Goal: Book appointment/travel/reservation

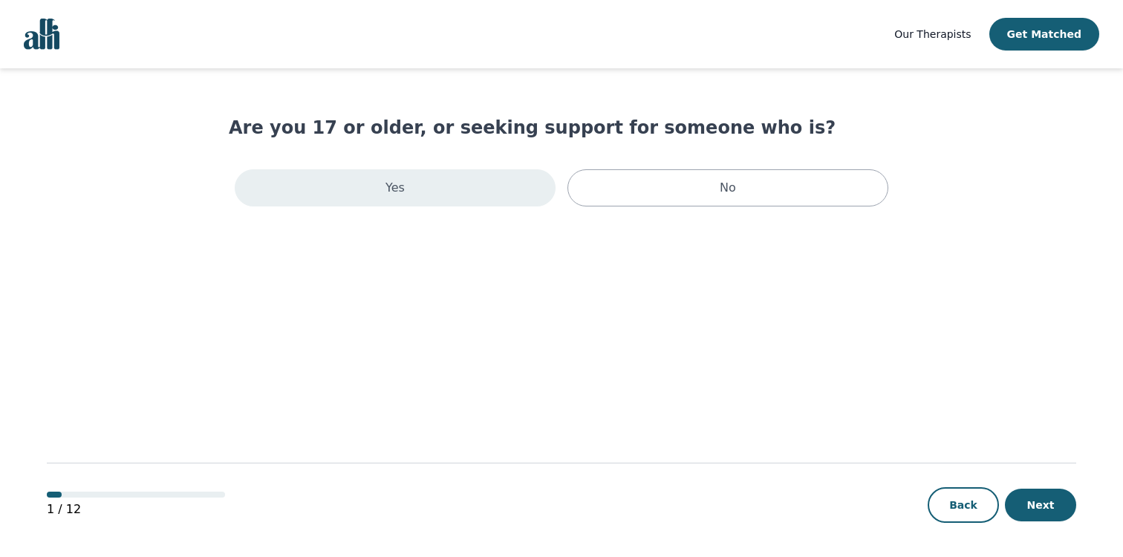
click at [449, 199] on div "Yes" at bounding box center [395, 187] width 321 height 37
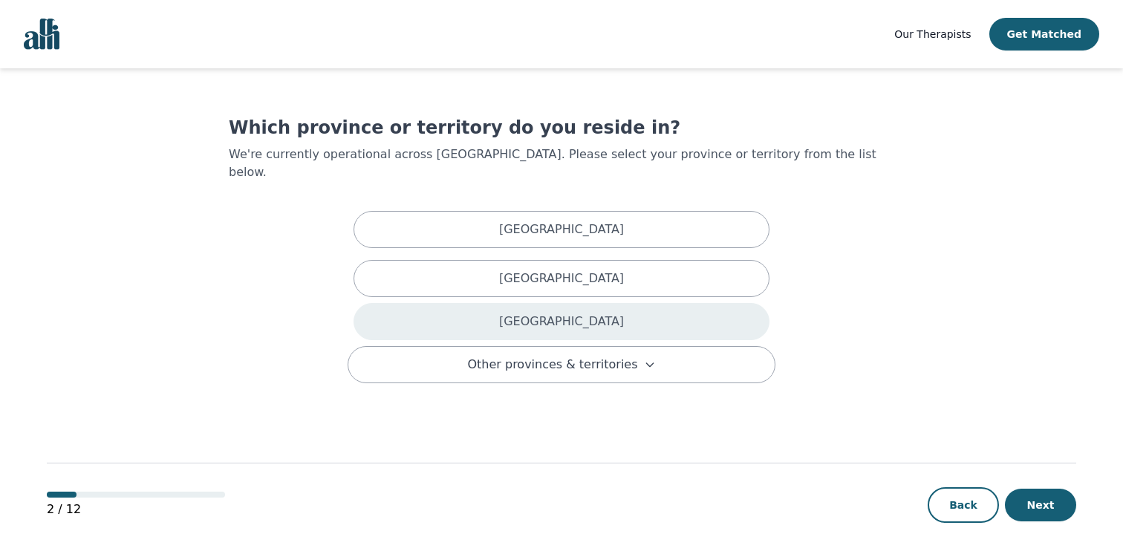
click at [467, 303] on div "[GEOGRAPHIC_DATA]" at bounding box center [562, 321] width 416 height 37
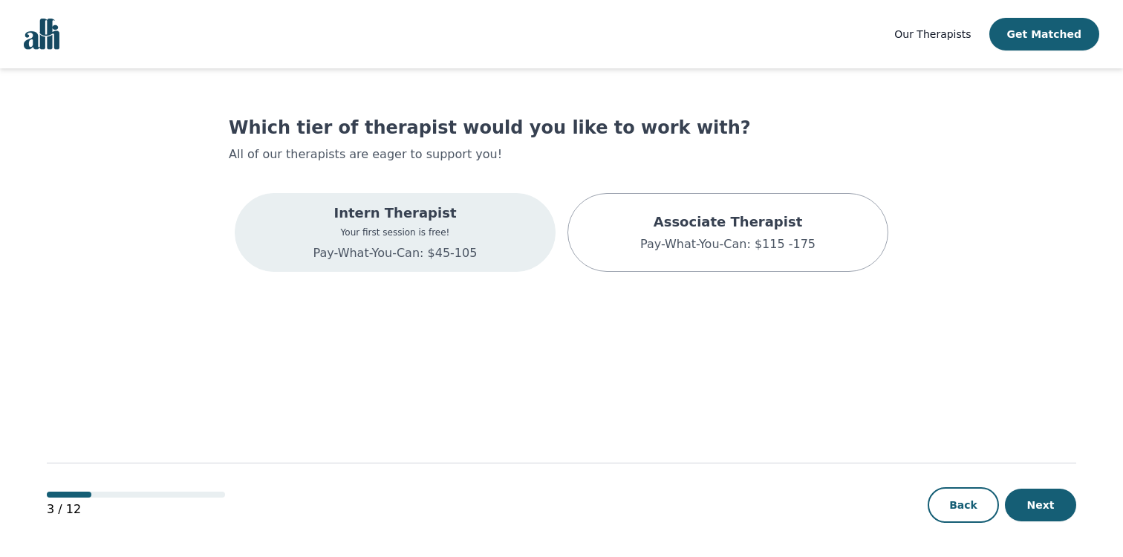
click at [498, 239] on div "Intern Therapist Your first session is free! Pay-What-You-Can: $45-105" at bounding box center [395, 232] width 321 height 79
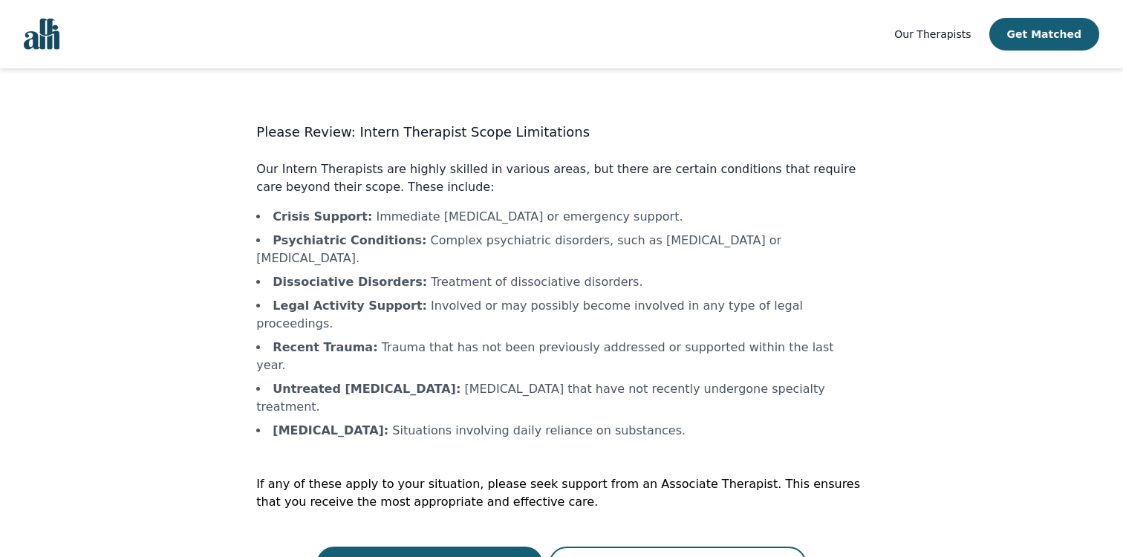
scroll to position [1, 0]
click at [432, 545] on button "Continue with a Intern Therapist" at bounding box center [429, 563] width 227 height 36
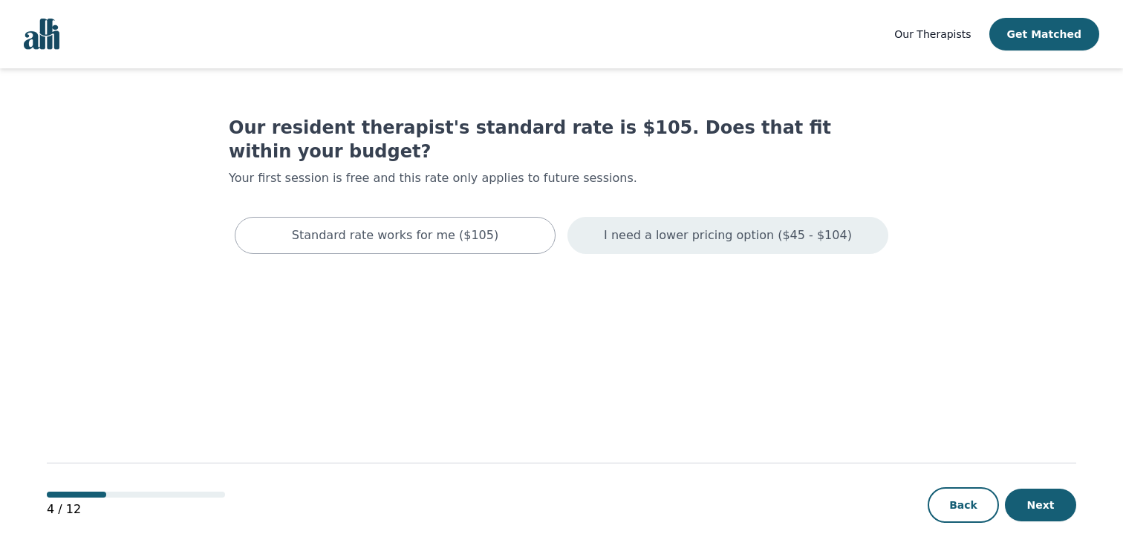
click at [607, 217] on div "I need a lower pricing option ($45 - $104)" at bounding box center [727, 235] width 321 height 37
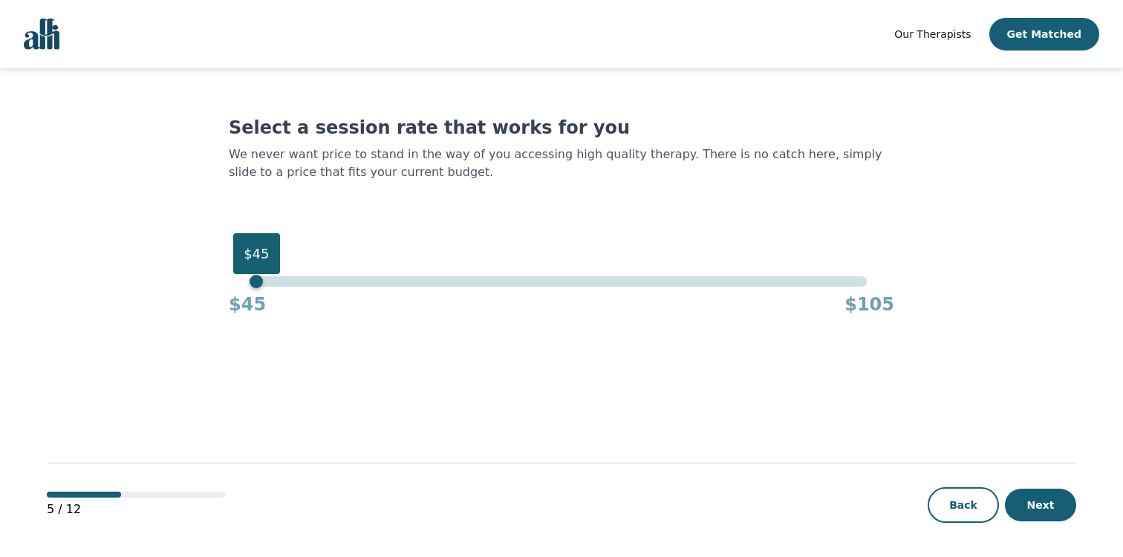
drag, startPoint x: 868, startPoint y: 247, endPoint x: 222, endPoint y: 185, distance: 649.1
click at [222, 185] on main "Select a session rate that works for you We never want price to stand in the wa…" at bounding box center [561, 313] width 1029 height 490
click at [1034, 508] on button "Next" at bounding box center [1040, 505] width 71 height 33
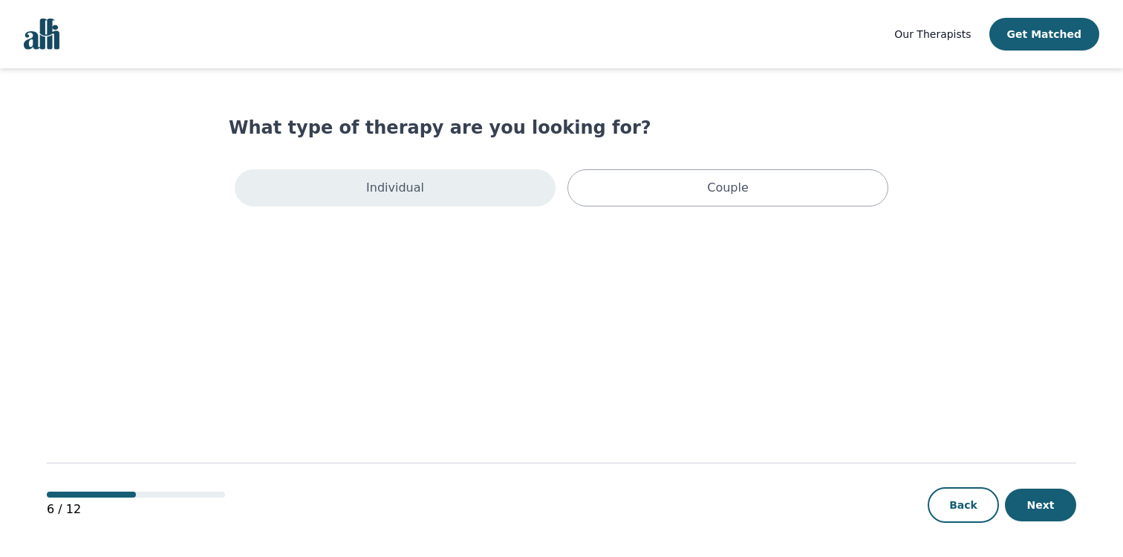
click at [459, 188] on div "Individual" at bounding box center [395, 187] width 321 height 37
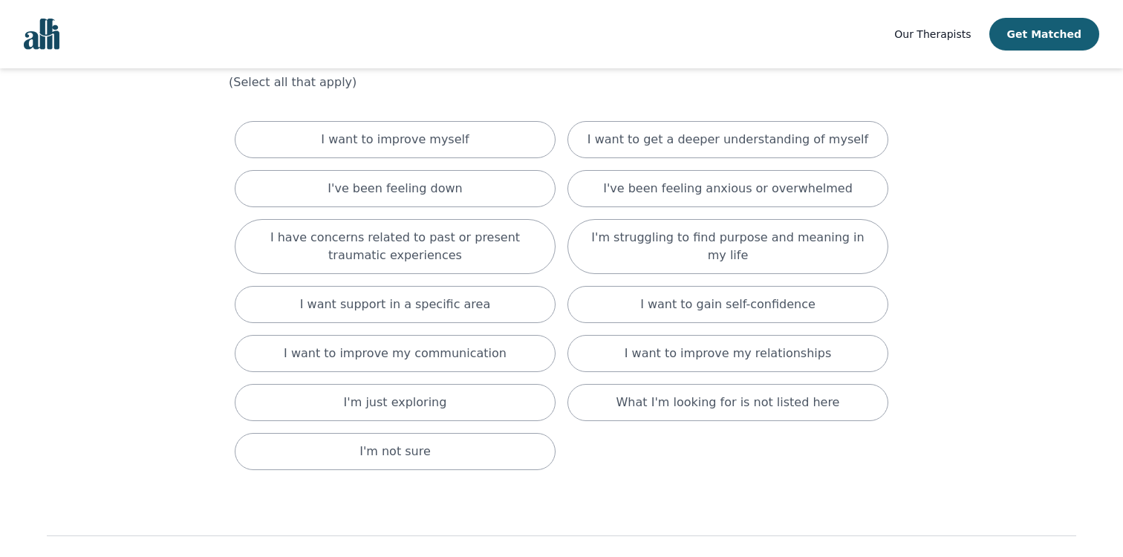
scroll to position [71, 0]
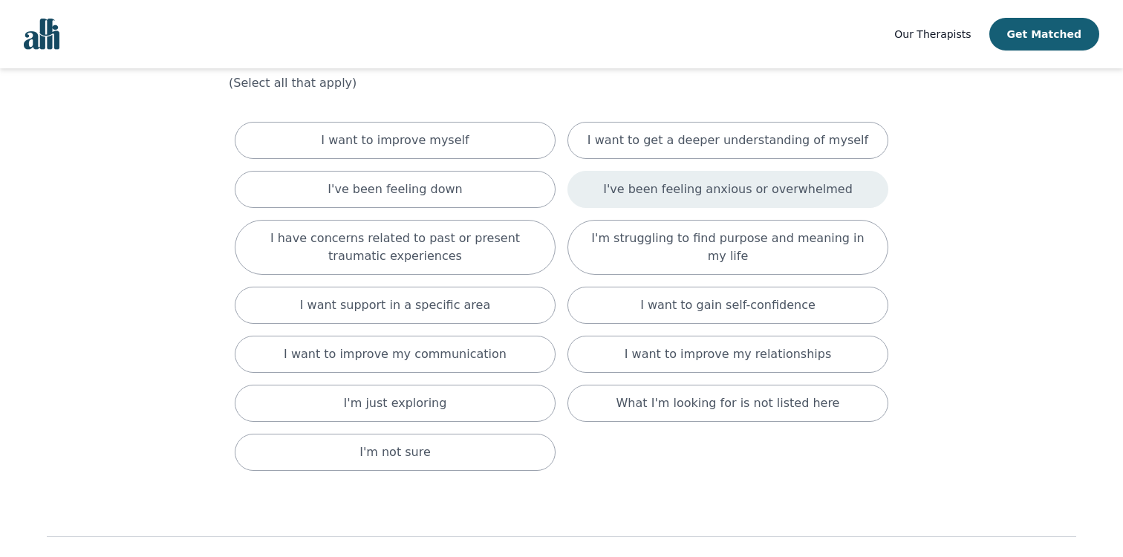
click at [582, 182] on div "I've been feeling anxious or overwhelmed" at bounding box center [727, 189] width 321 height 37
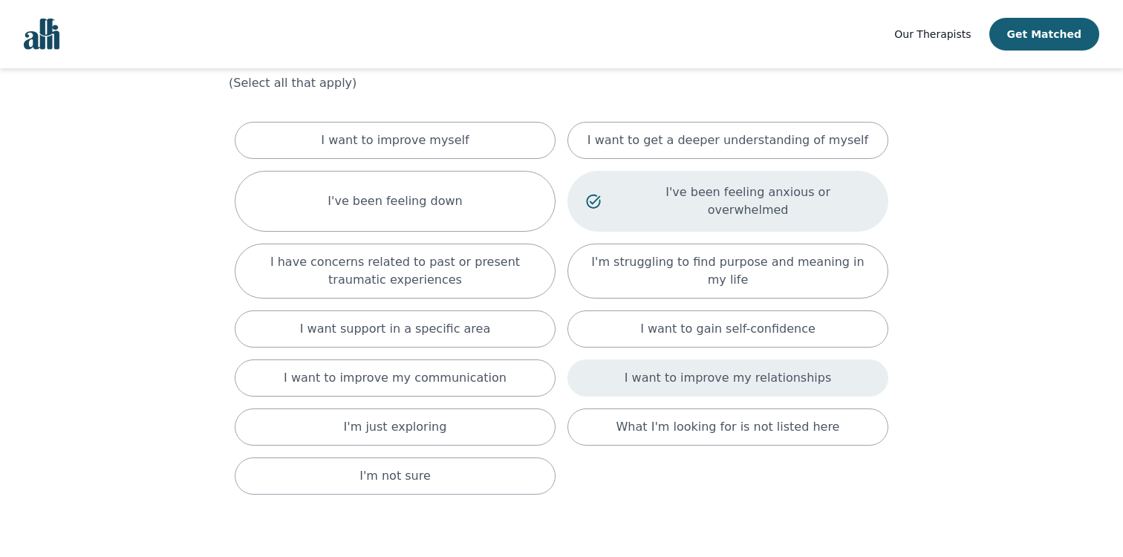
click at [609, 361] on div "I want to improve my relationships" at bounding box center [727, 377] width 321 height 37
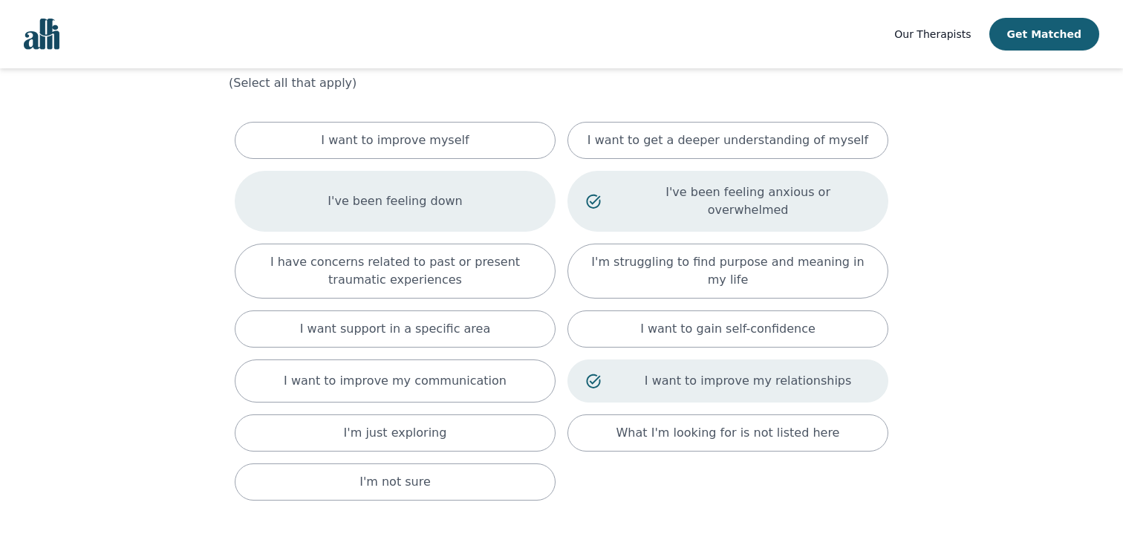
click at [473, 180] on div "I've been feeling down" at bounding box center [395, 201] width 321 height 61
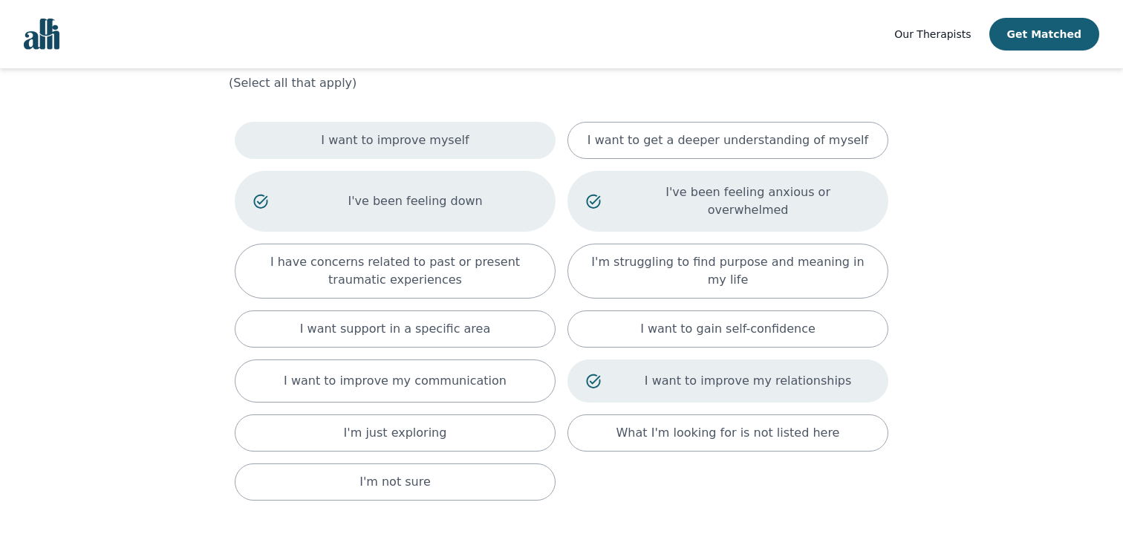
click at [473, 141] on div "I want to improve myself" at bounding box center [395, 140] width 321 height 37
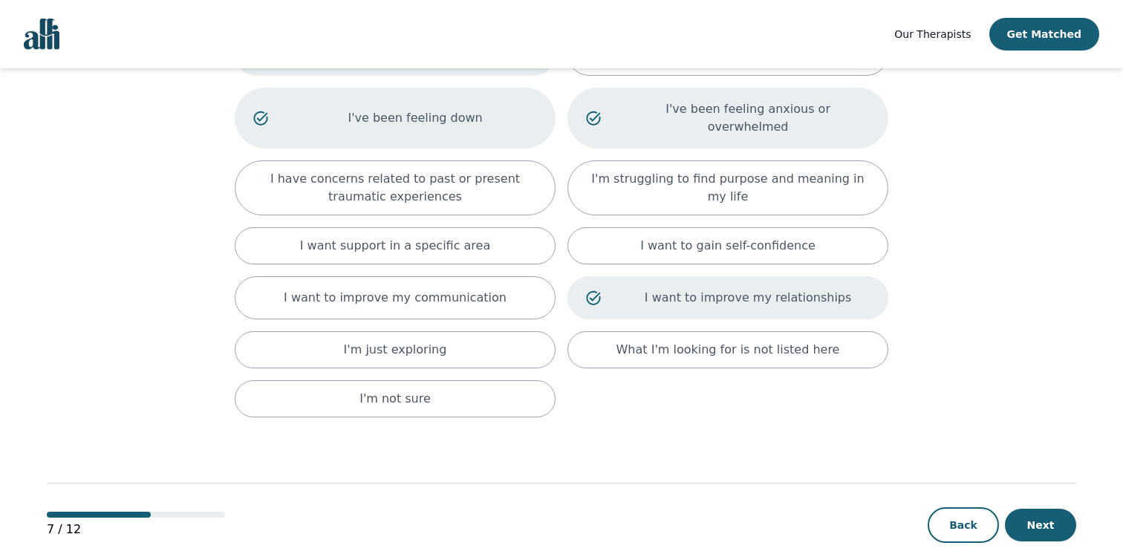
scroll to position [164, 0]
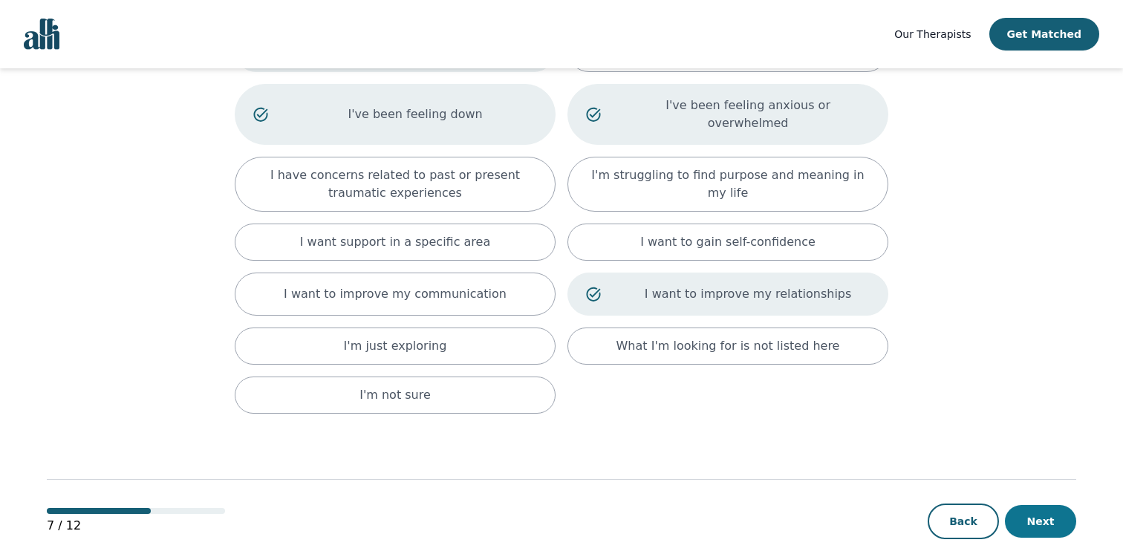
click at [1044, 505] on button "Next" at bounding box center [1040, 521] width 71 height 33
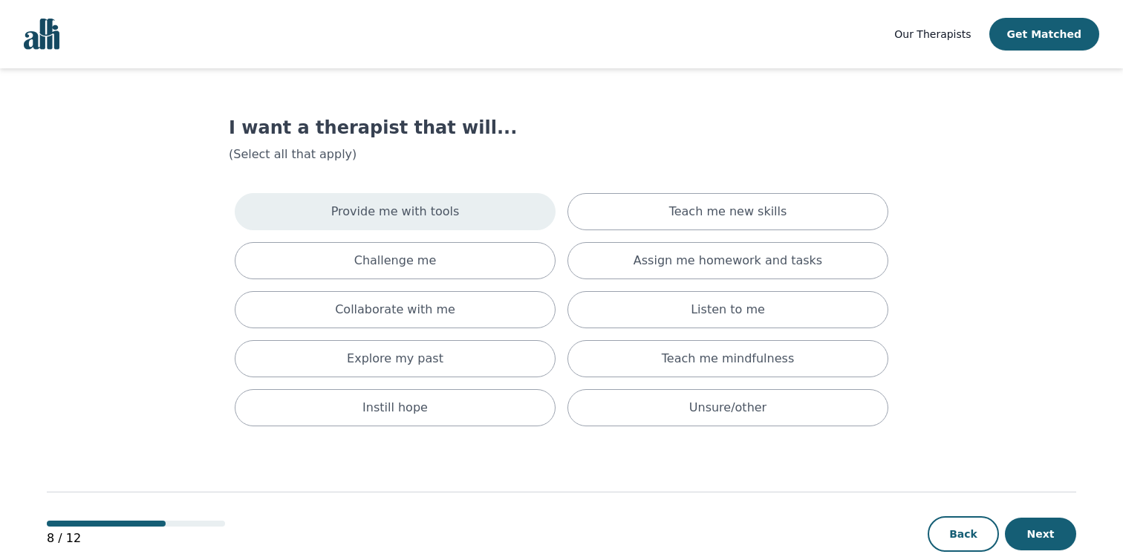
click at [538, 229] on div "Provide me with tools" at bounding box center [395, 211] width 321 height 37
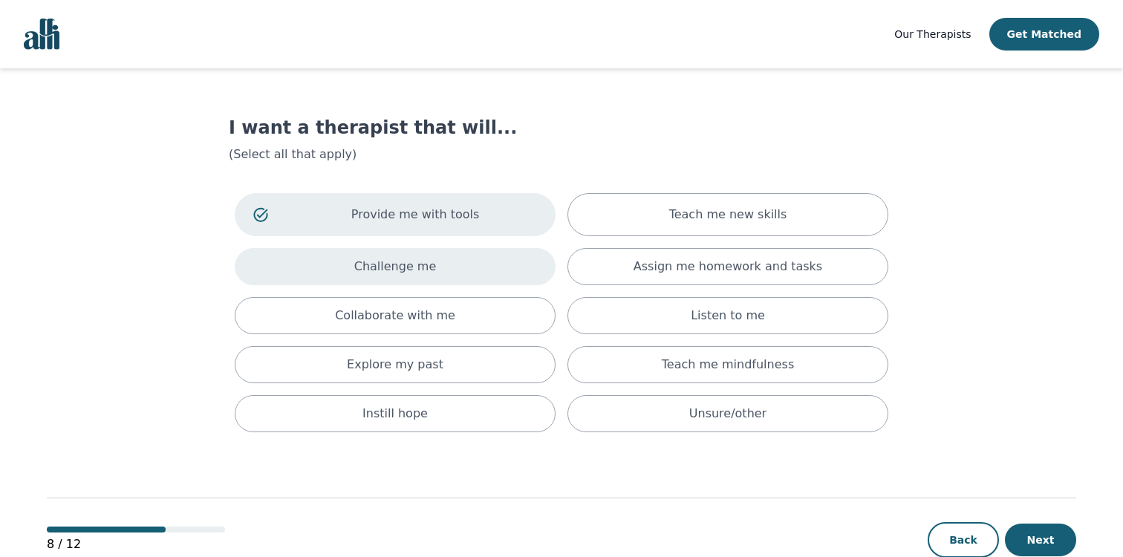
click at [533, 254] on div "Challenge me" at bounding box center [395, 266] width 321 height 37
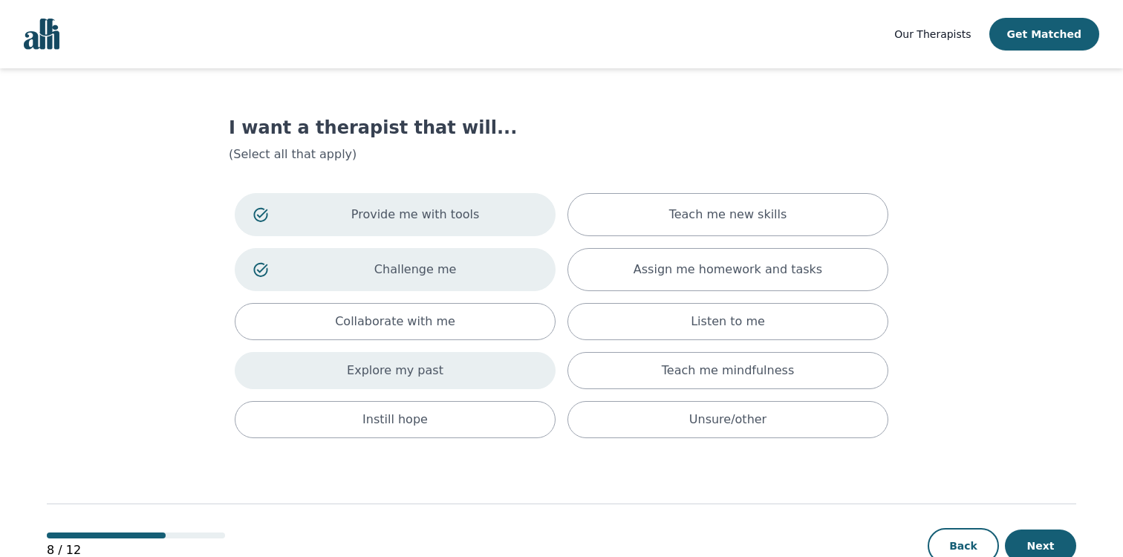
click at [507, 356] on div "Explore my past" at bounding box center [395, 370] width 321 height 37
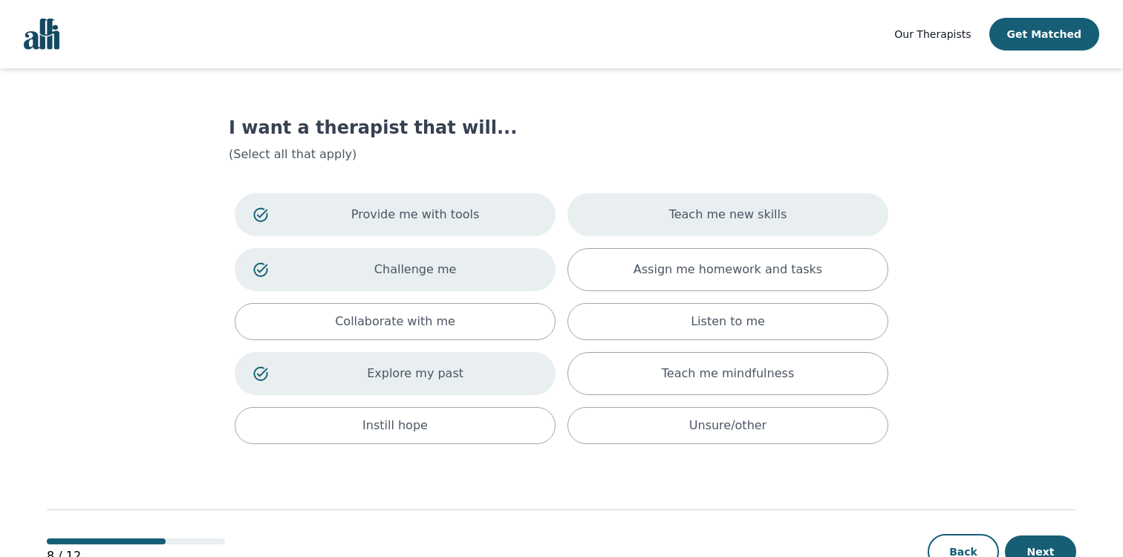
click at [634, 217] on div "Teach me new skills" at bounding box center [727, 214] width 321 height 43
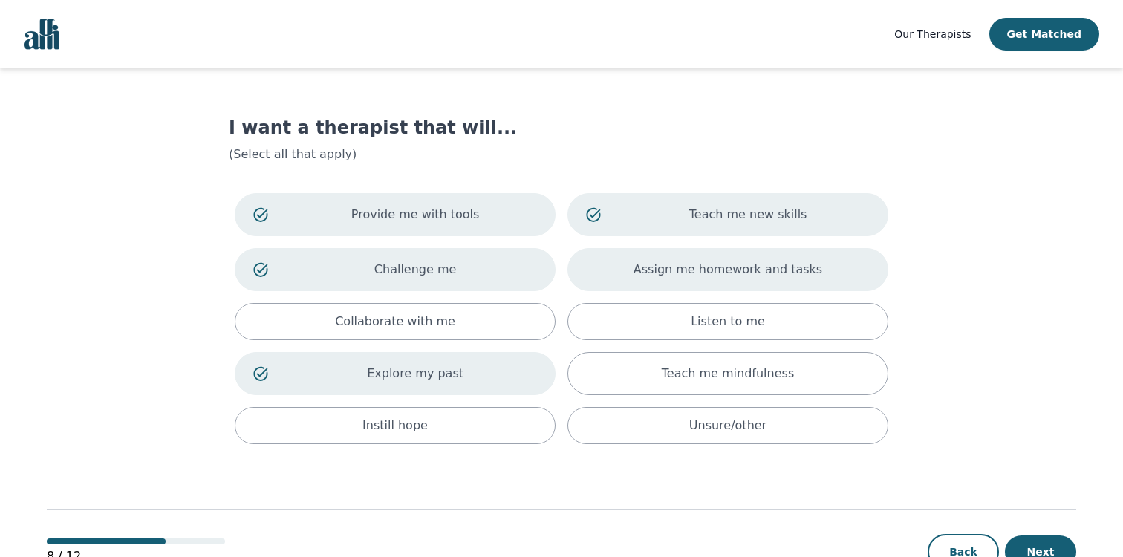
click at [628, 253] on div "Assign me homework and tasks" at bounding box center [727, 269] width 321 height 43
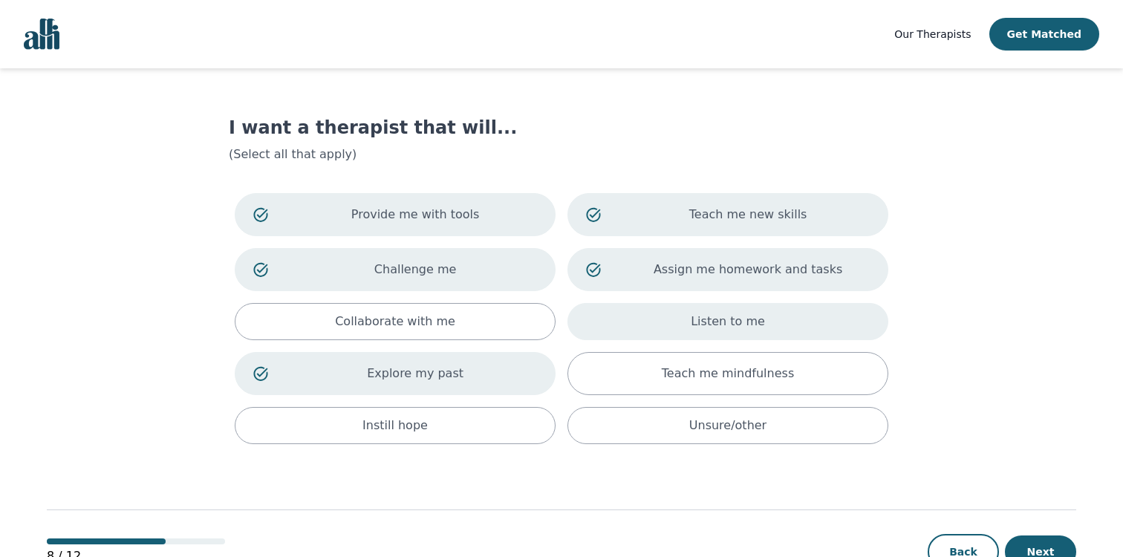
click at [628, 312] on div "Listen to me" at bounding box center [727, 321] width 321 height 37
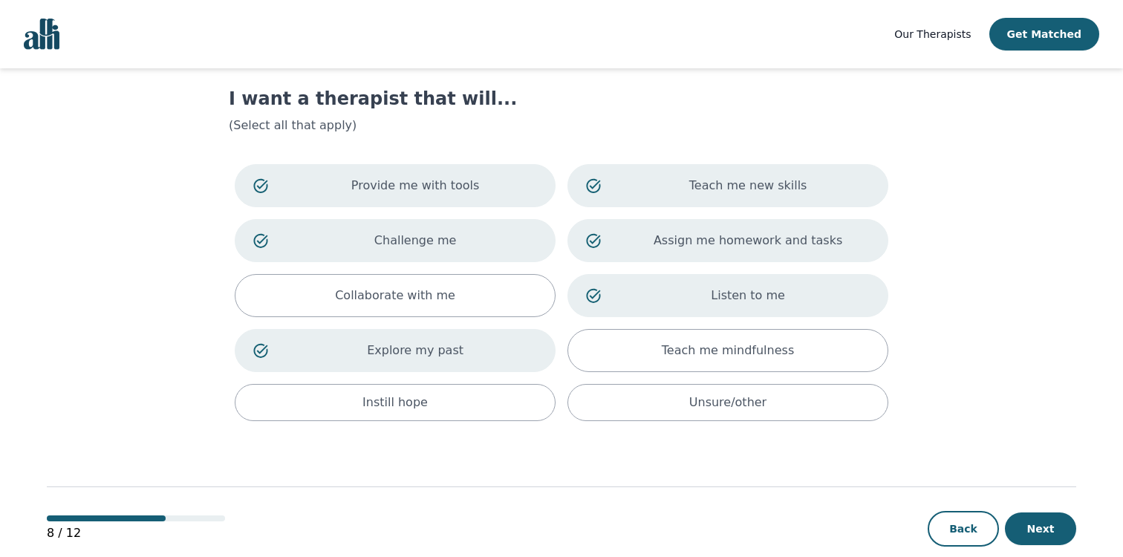
scroll to position [54, 0]
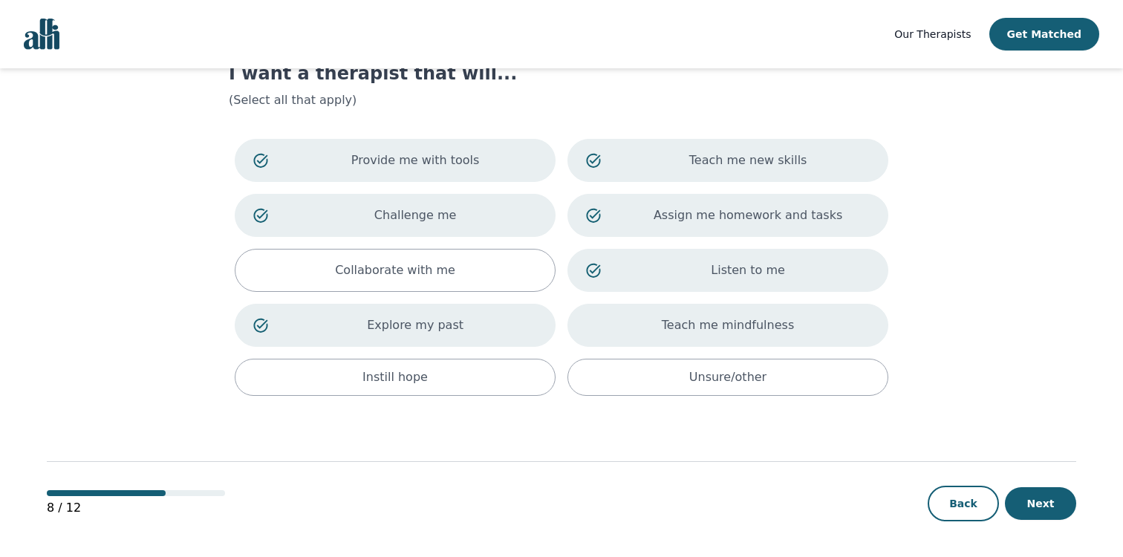
click at [631, 328] on div "Teach me mindfulness" at bounding box center [727, 325] width 321 height 43
click at [1029, 498] on button "Next" at bounding box center [1040, 503] width 71 height 33
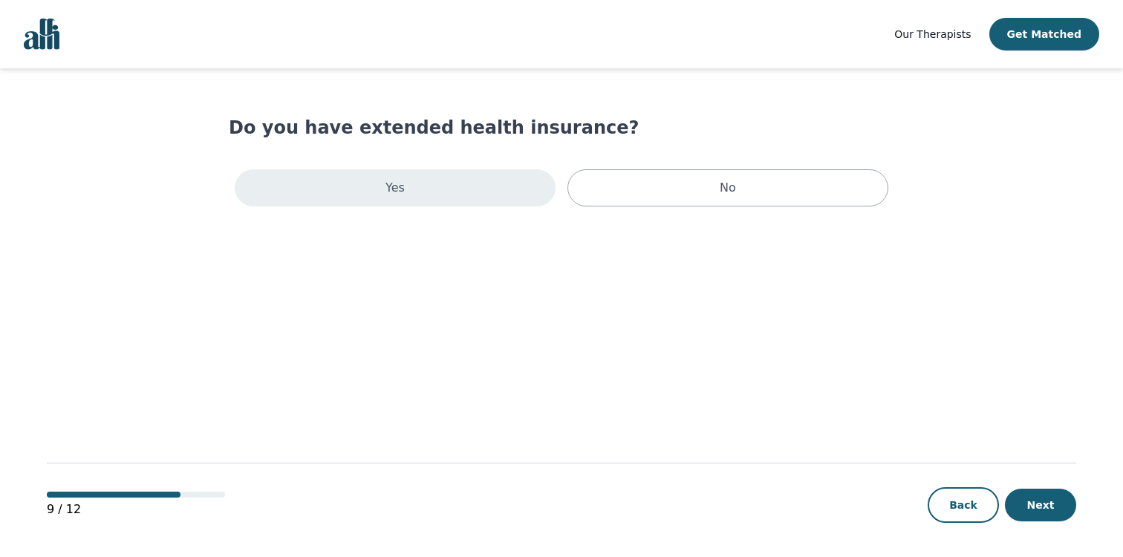
click at [482, 192] on div "Yes" at bounding box center [395, 187] width 321 height 37
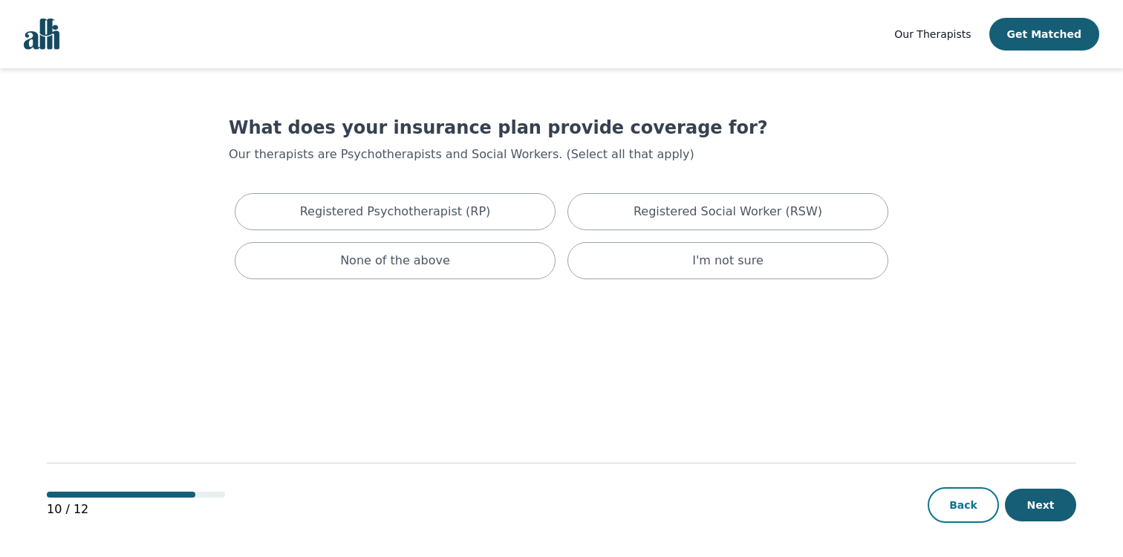
click at [973, 496] on button "Back" at bounding box center [963, 505] width 71 height 36
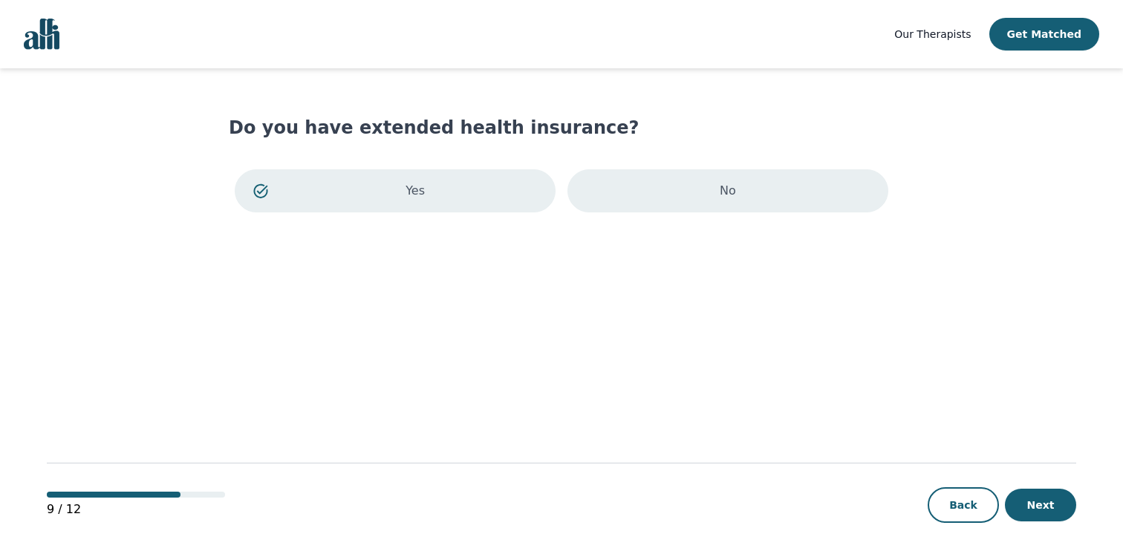
click at [731, 209] on div "No" at bounding box center [727, 190] width 321 height 43
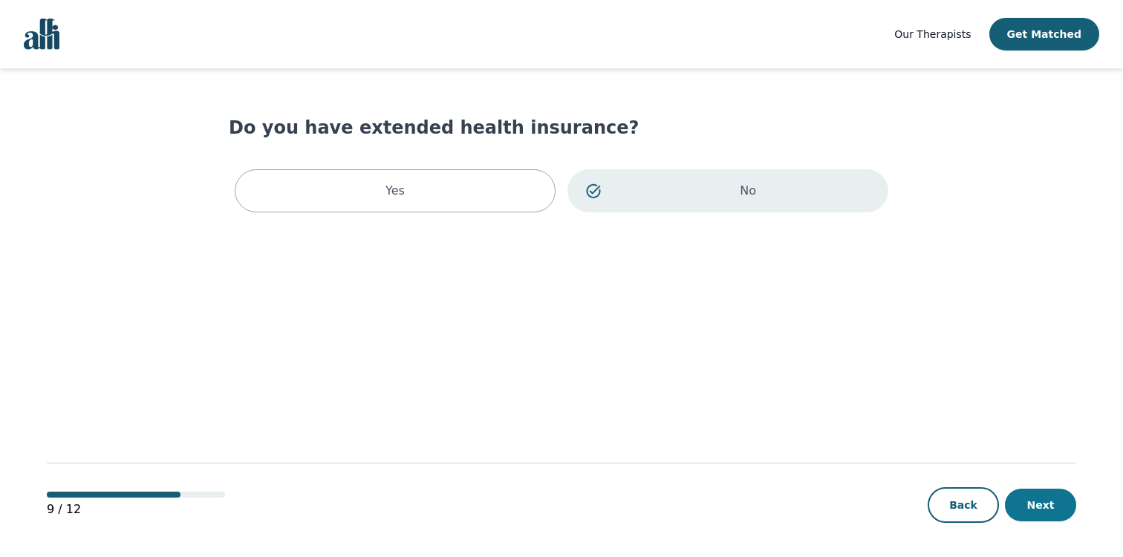
click at [1043, 502] on button "Next" at bounding box center [1040, 505] width 71 height 33
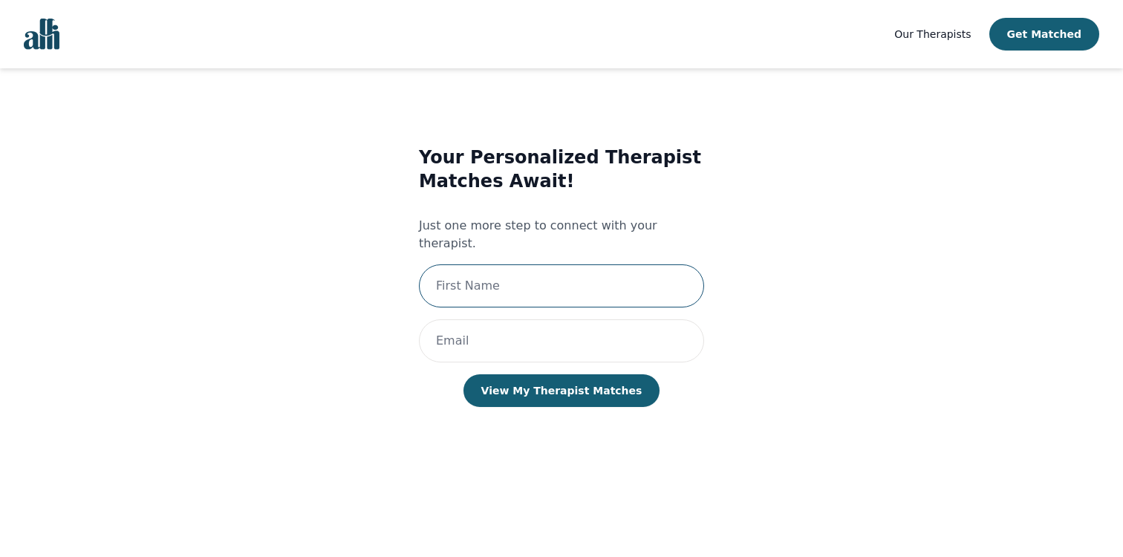
click at [631, 268] on input "text" at bounding box center [561, 285] width 285 height 43
click at [836, 287] on div "Your Personalized Therapist Matches Await! Just one more step to connect with y…" at bounding box center [561, 291] width 610 height 339
click at [944, 37] on span "Our Therapists" at bounding box center [932, 34] width 76 height 12
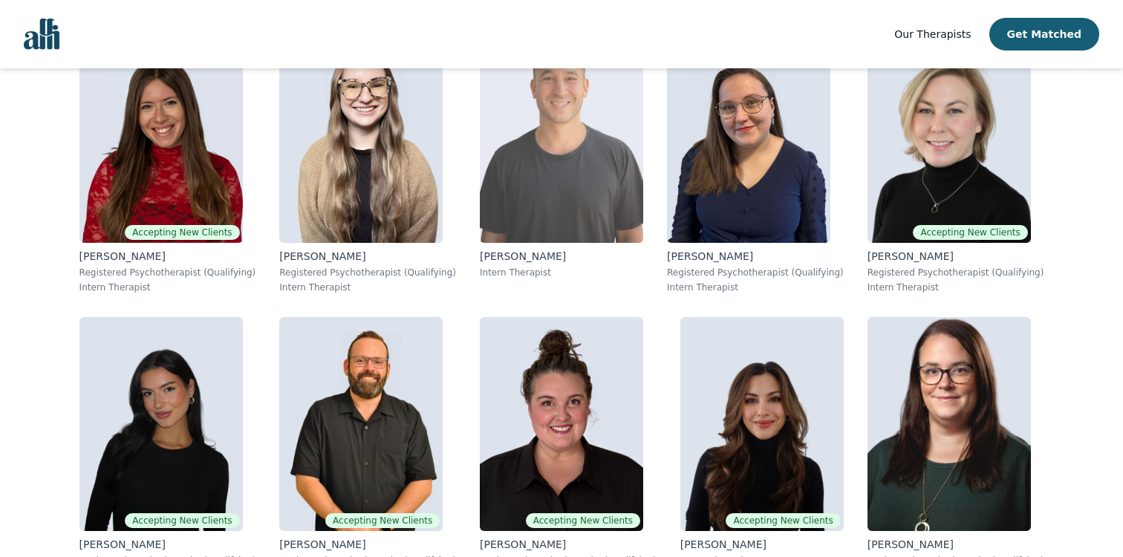
scroll to position [388, 0]
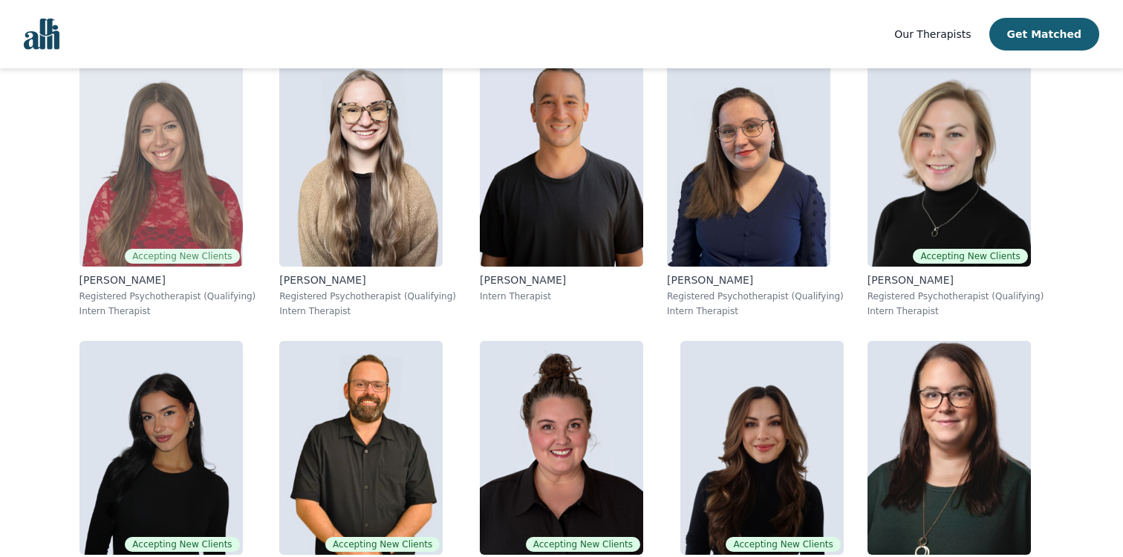
click at [169, 230] on img at bounding box center [160, 160] width 163 height 214
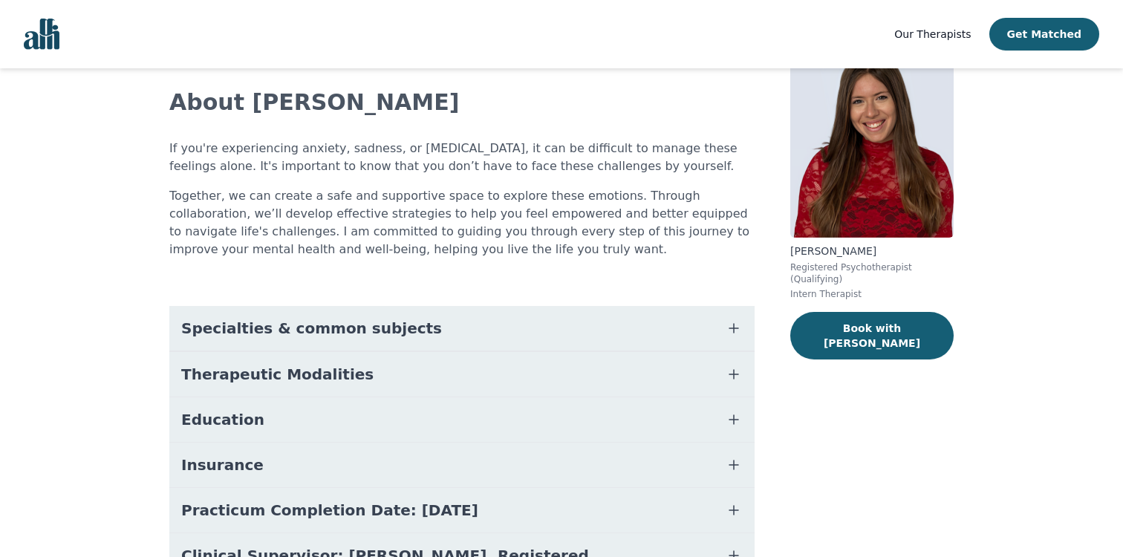
scroll to position [97, 0]
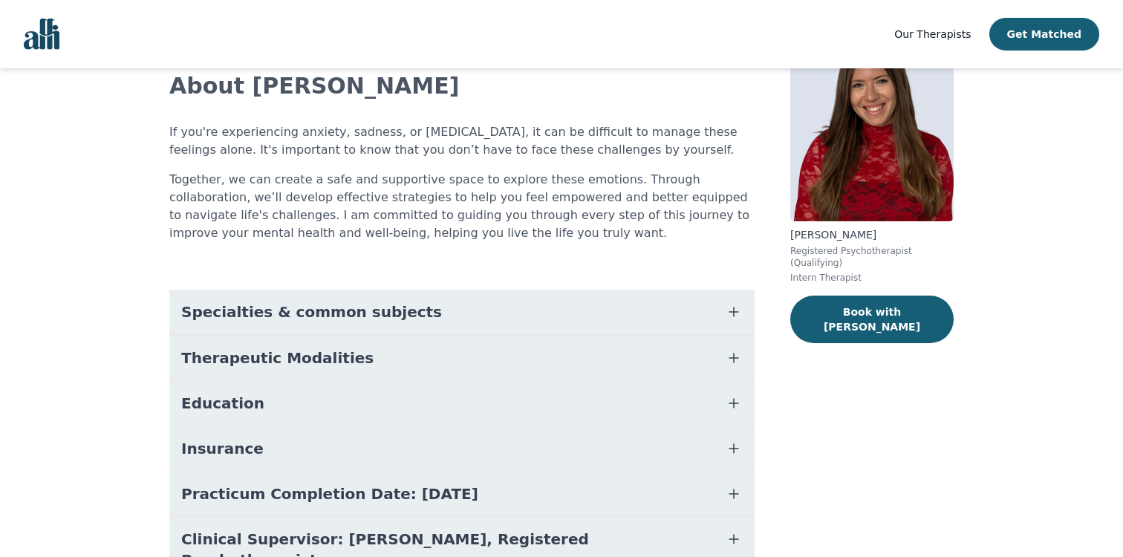
click at [212, 319] on span "Specialties & common subjects" at bounding box center [311, 312] width 261 height 21
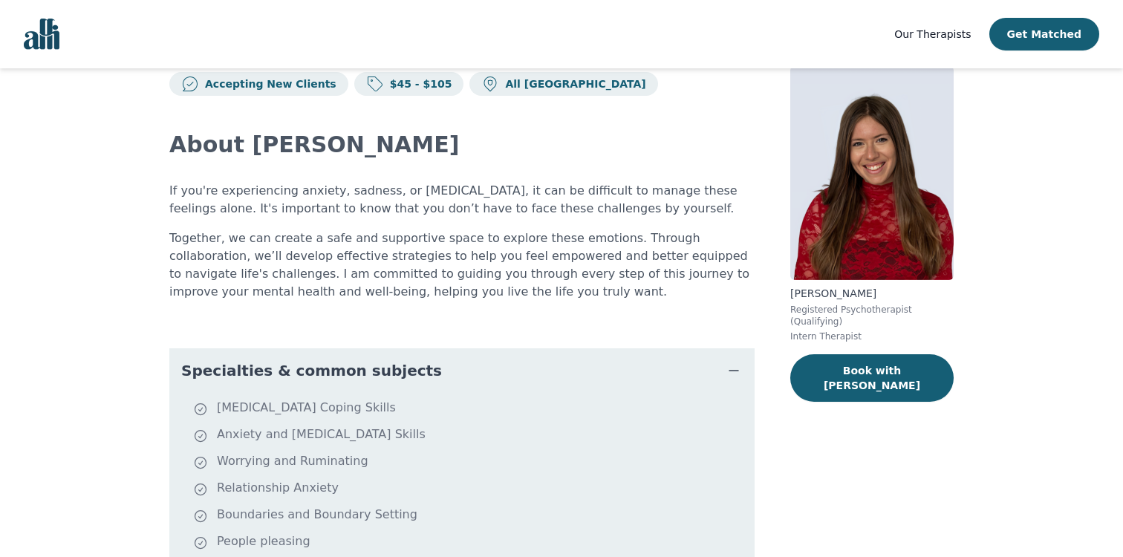
scroll to position [0, 0]
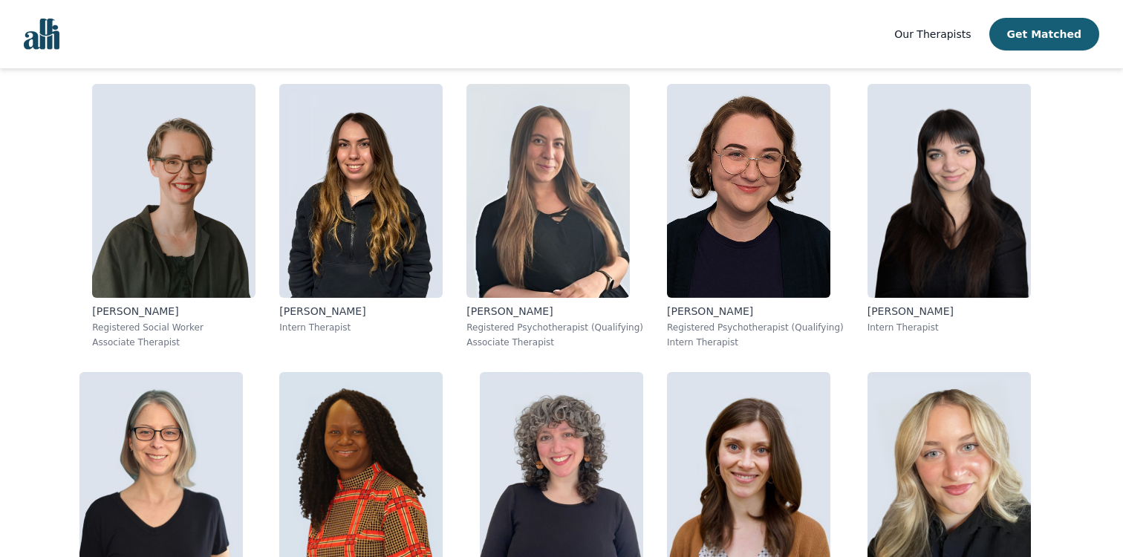
scroll to position [930, 0]
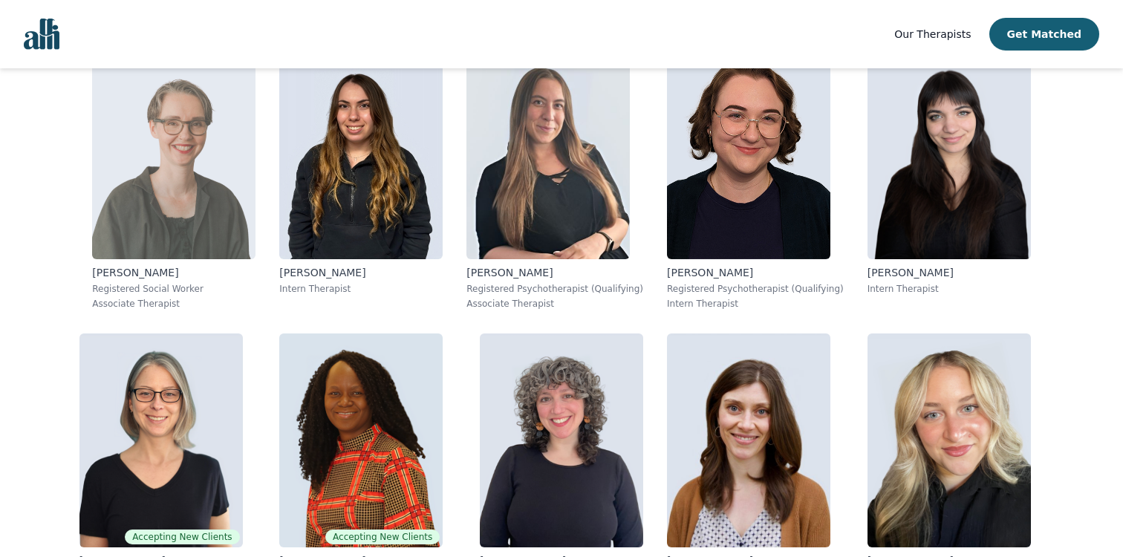
click at [171, 226] on img at bounding box center [173, 152] width 163 height 214
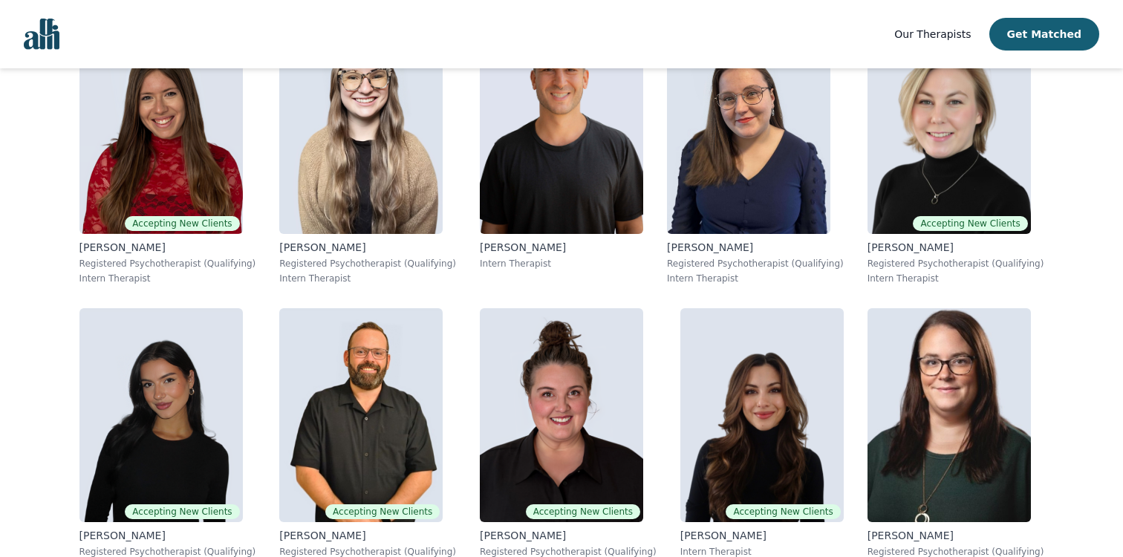
scroll to position [384, 0]
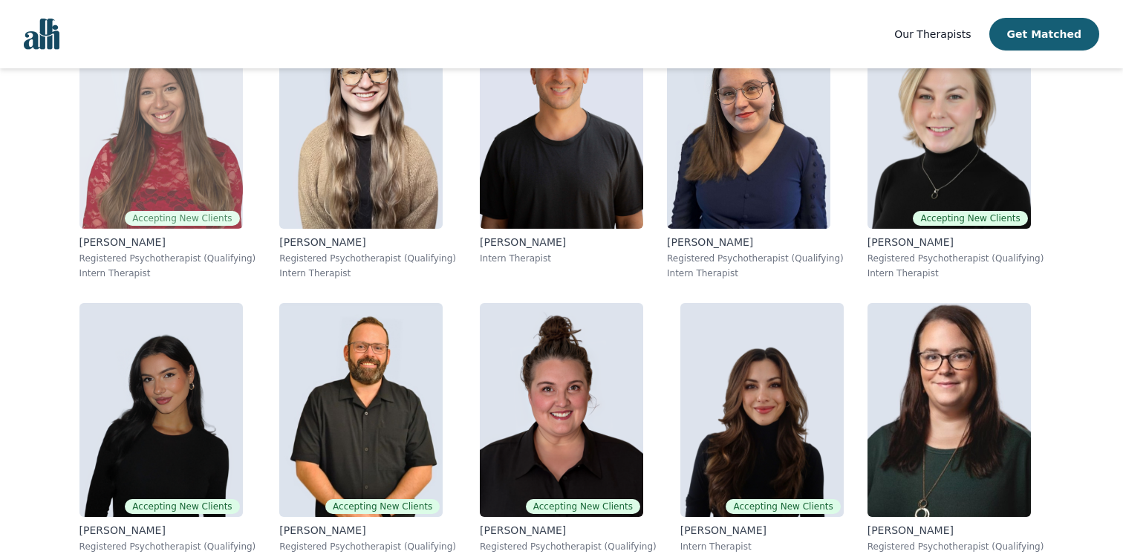
click at [221, 189] on img at bounding box center [160, 122] width 163 height 214
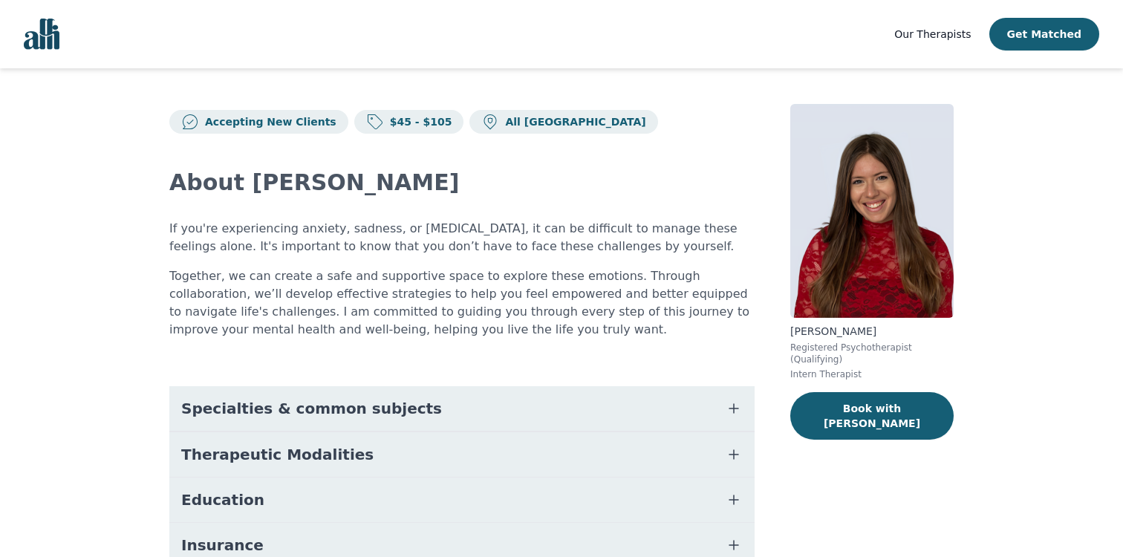
click at [273, 405] on span "Specialties & common subjects" at bounding box center [311, 408] width 261 height 21
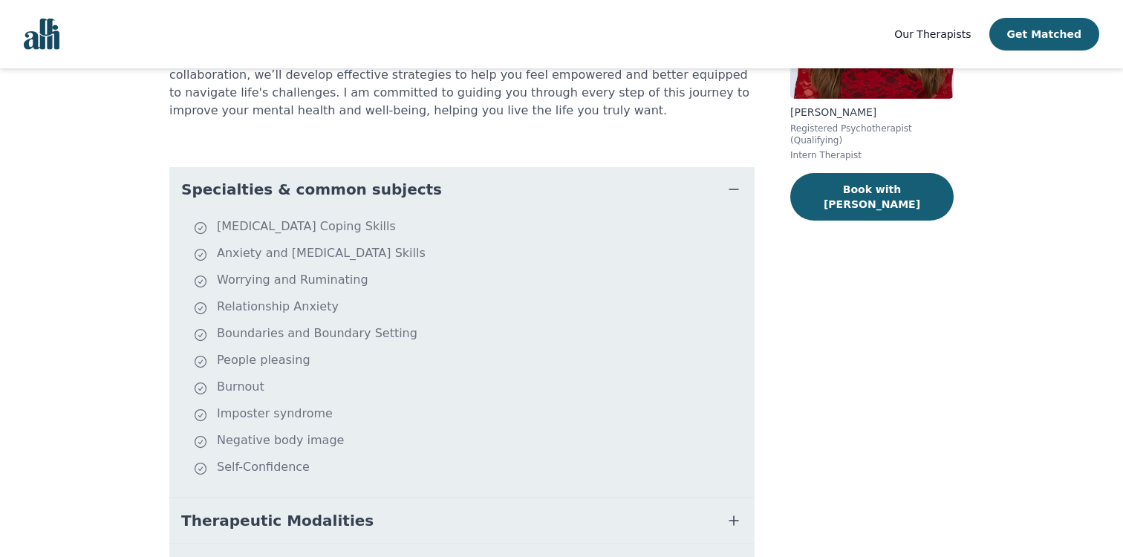
scroll to position [264, 0]
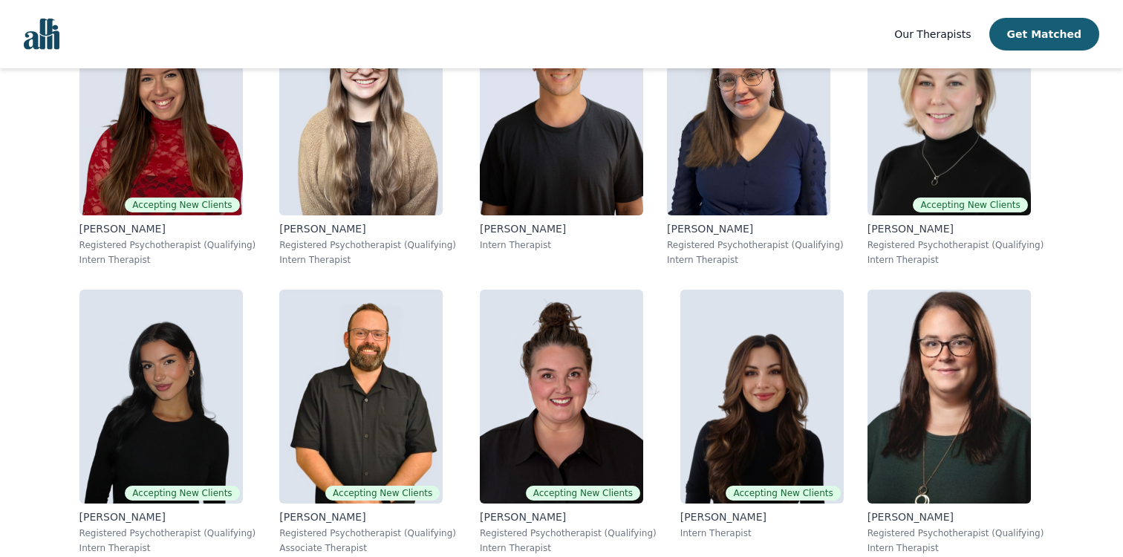
scroll to position [411, 0]
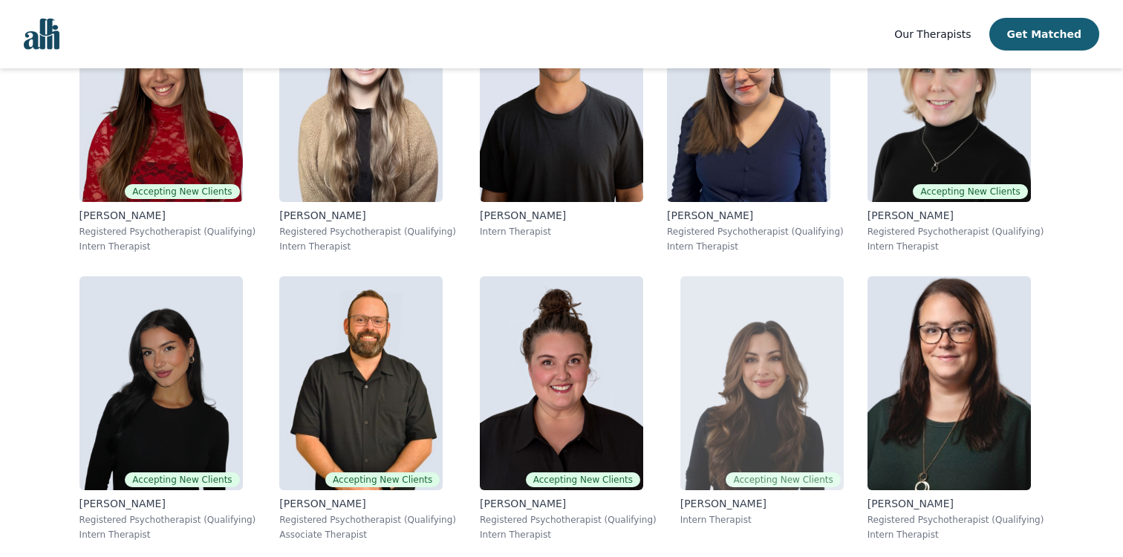
click at [743, 413] on img at bounding box center [761, 383] width 163 height 214
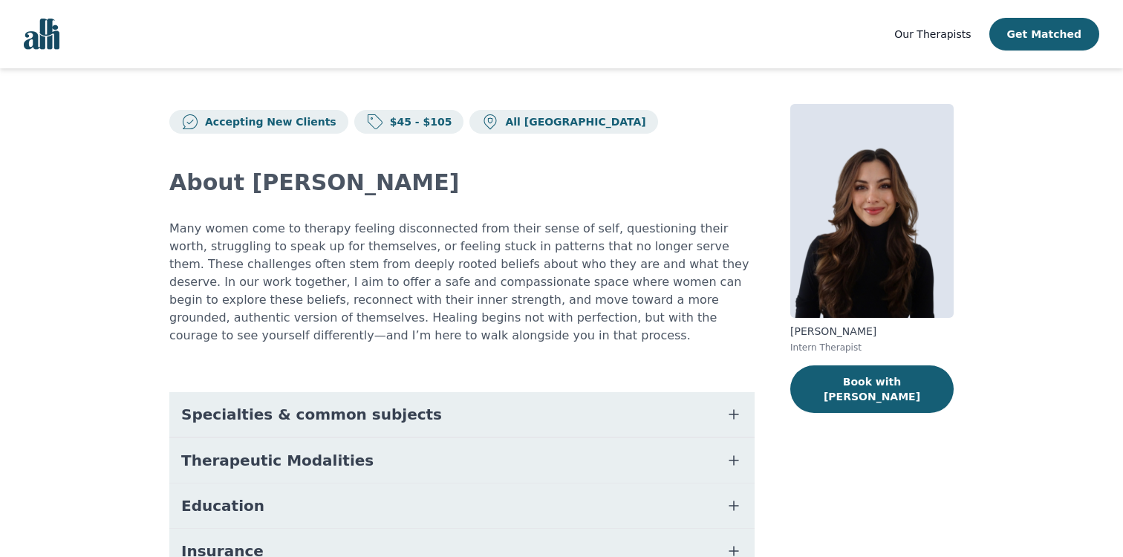
click at [663, 420] on button "Specialties & common subjects" at bounding box center [461, 414] width 585 height 45
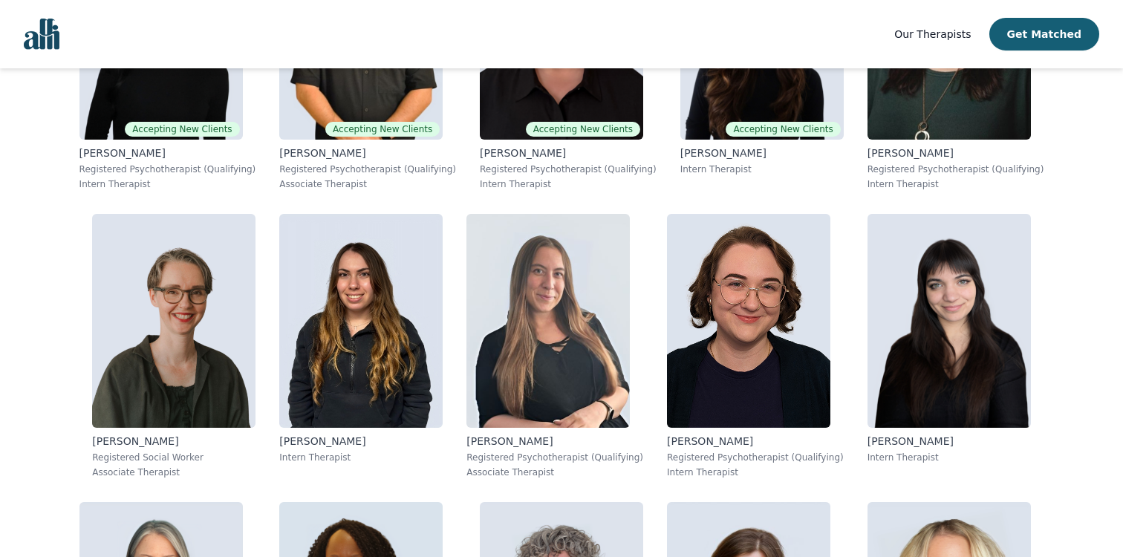
scroll to position [769, 0]
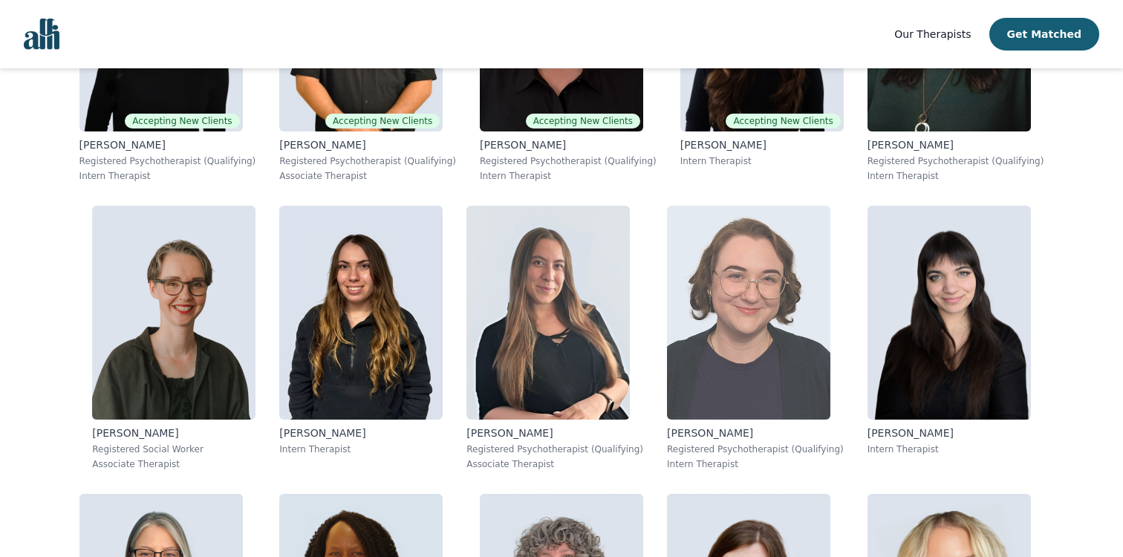
click at [720, 371] on img at bounding box center [748, 313] width 163 height 214
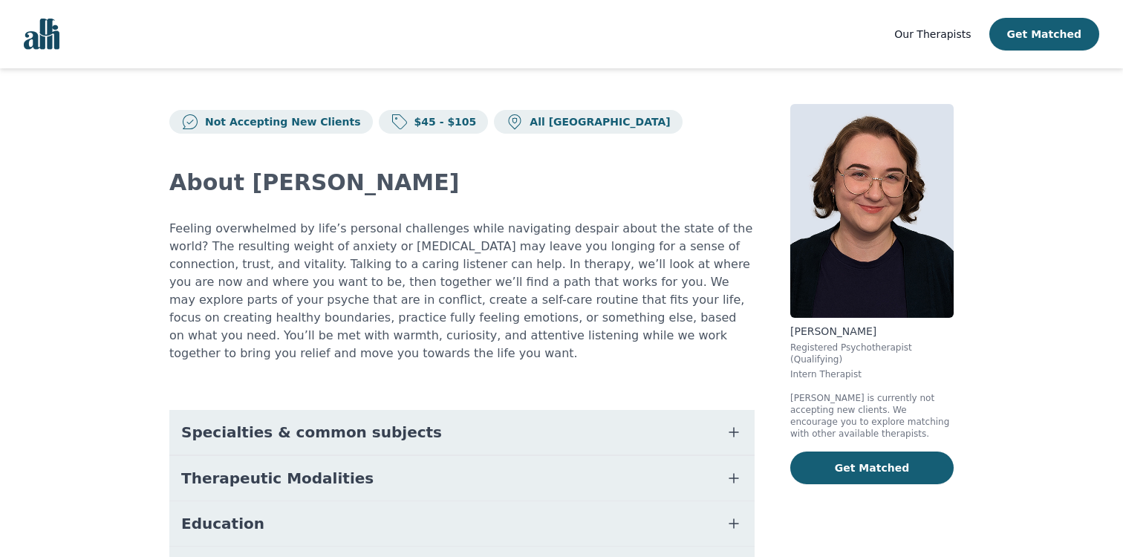
click at [600, 417] on button "Specialties & common subjects" at bounding box center [461, 432] width 585 height 45
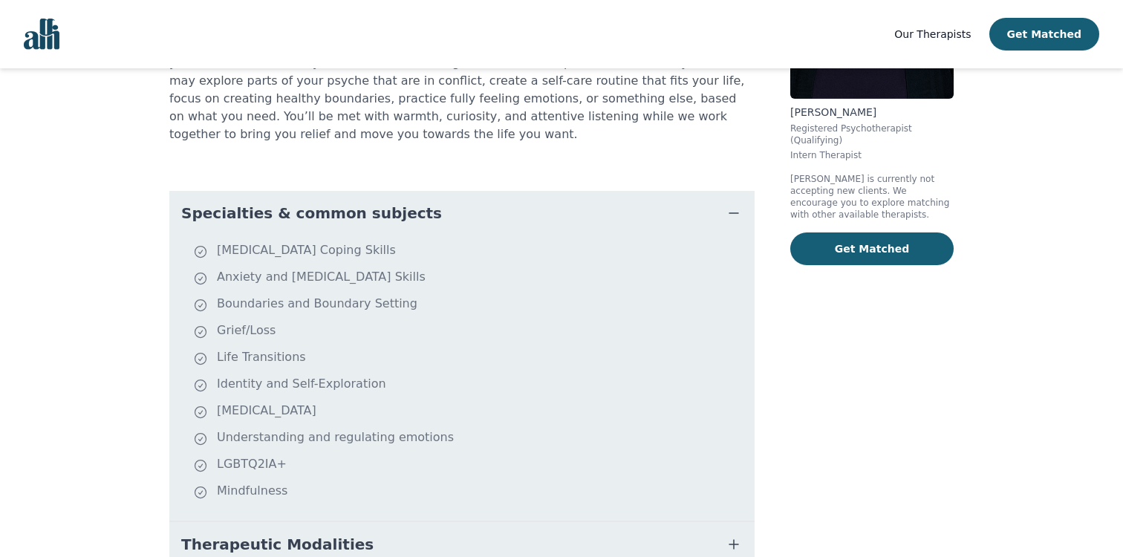
scroll to position [230, 0]
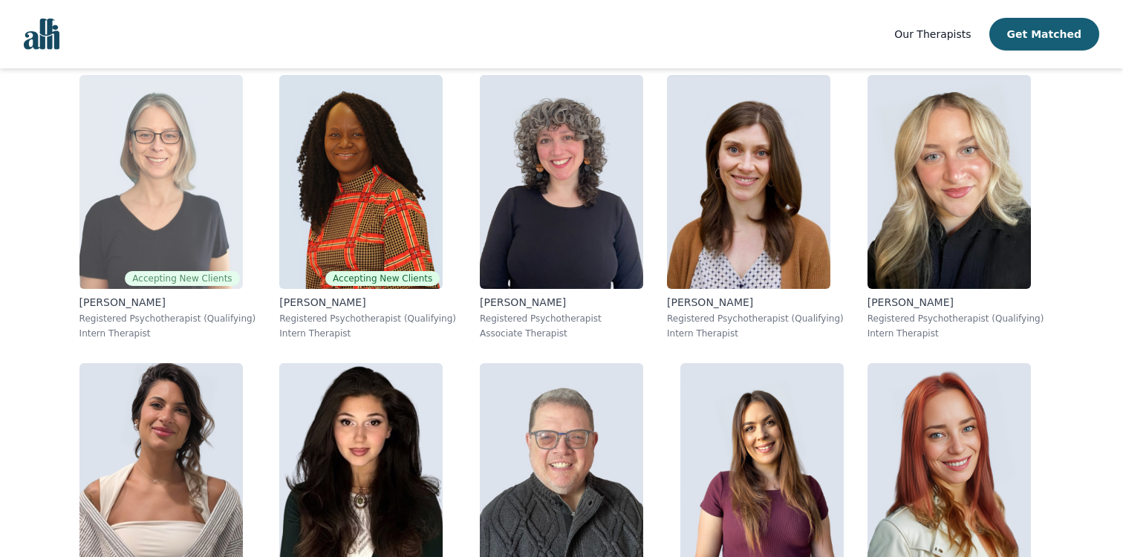
scroll to position [1211, 0]
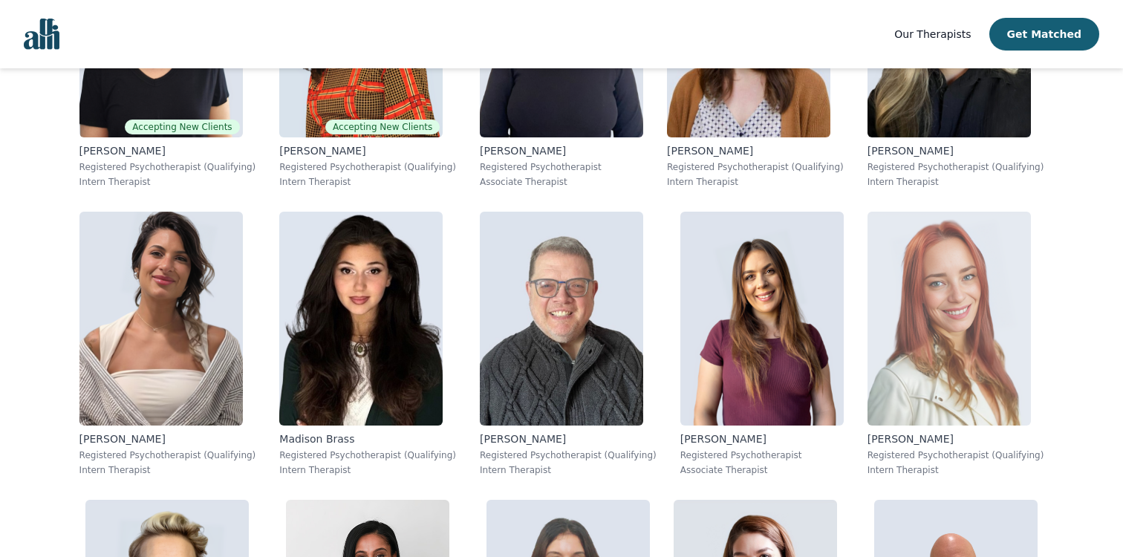
click at [894, 343] on img at bounding box center [948, 319] width 163 height 214
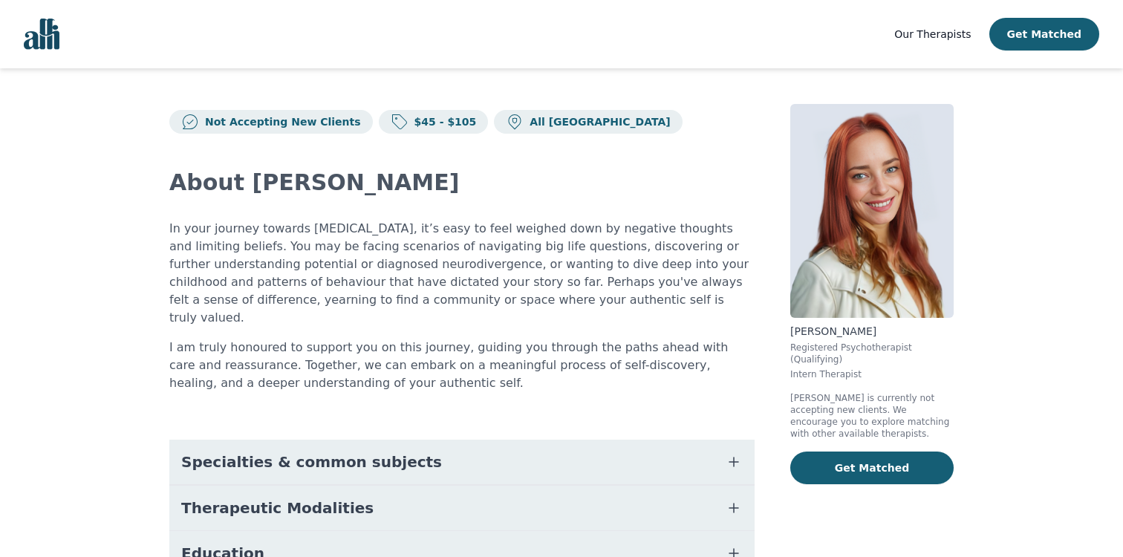
click at [468, 440] on button "Specialties & common subjects" at bounding box center [461, 462] width 585 height 45
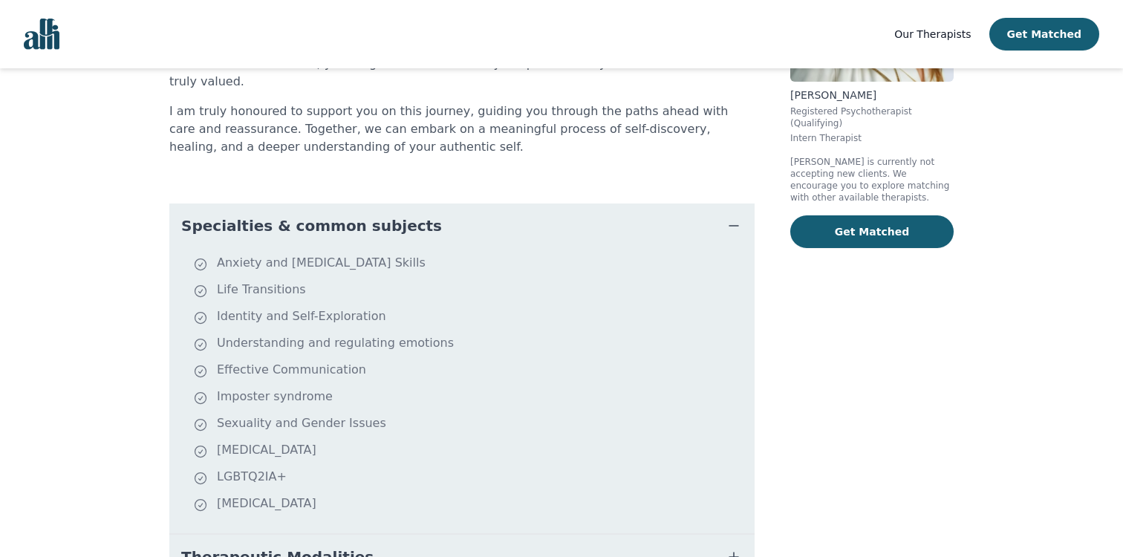
scroll to position [235, 0]
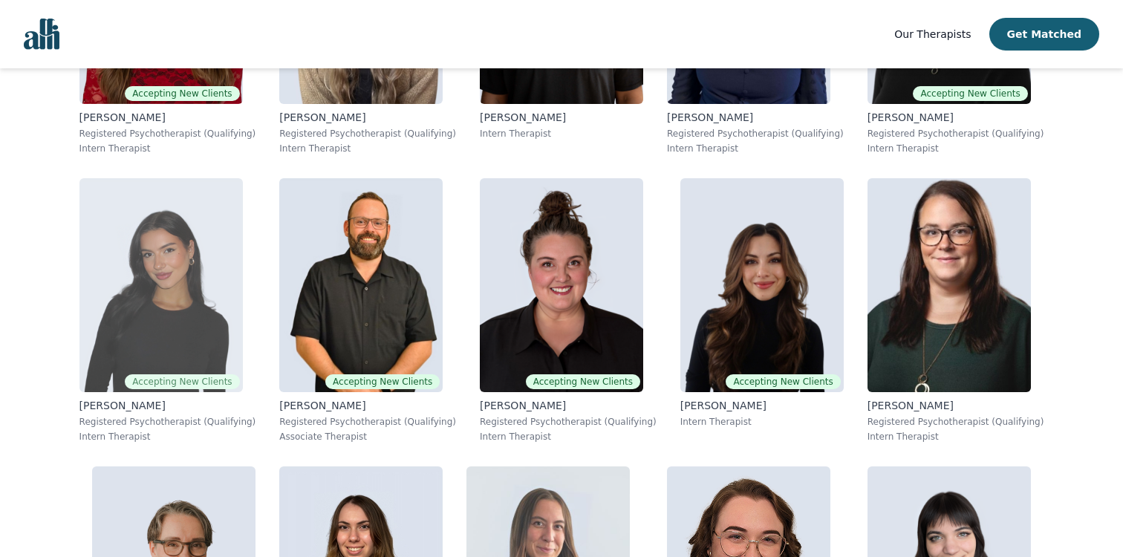
click at [131, 338] on img at bounding box center [160, 285] width 163 height 214
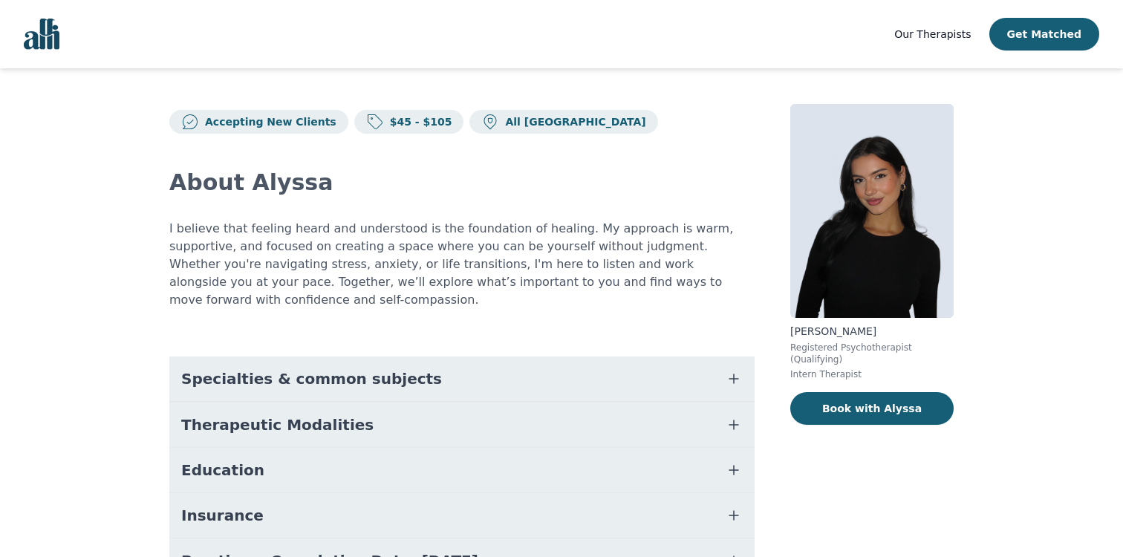
click at [232, 356] on button "Specialties & common subjects" at bounding box center [461, 378] width 585 height 45
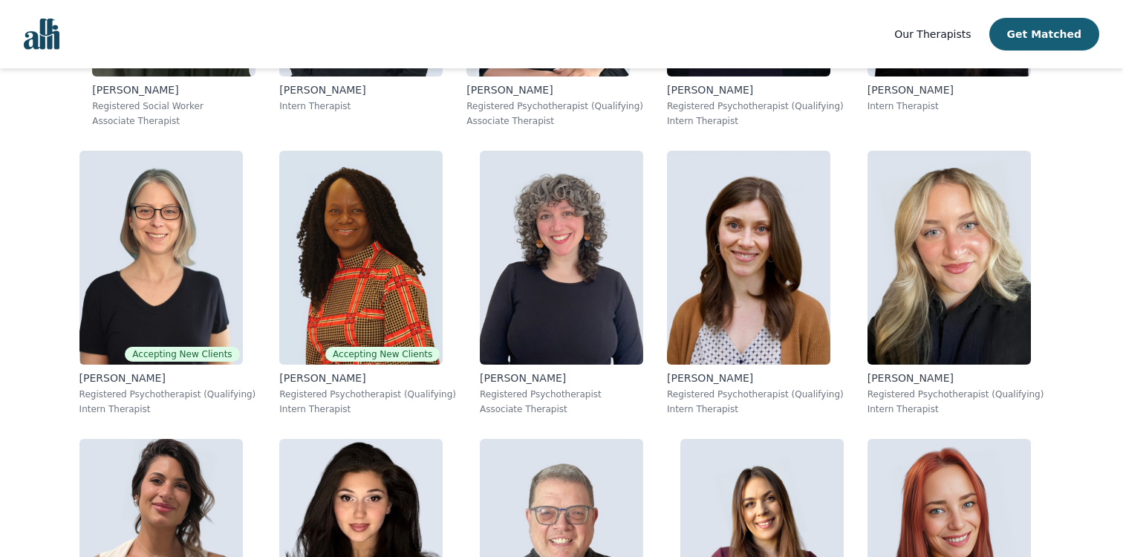
scroll to position [1121, 0]
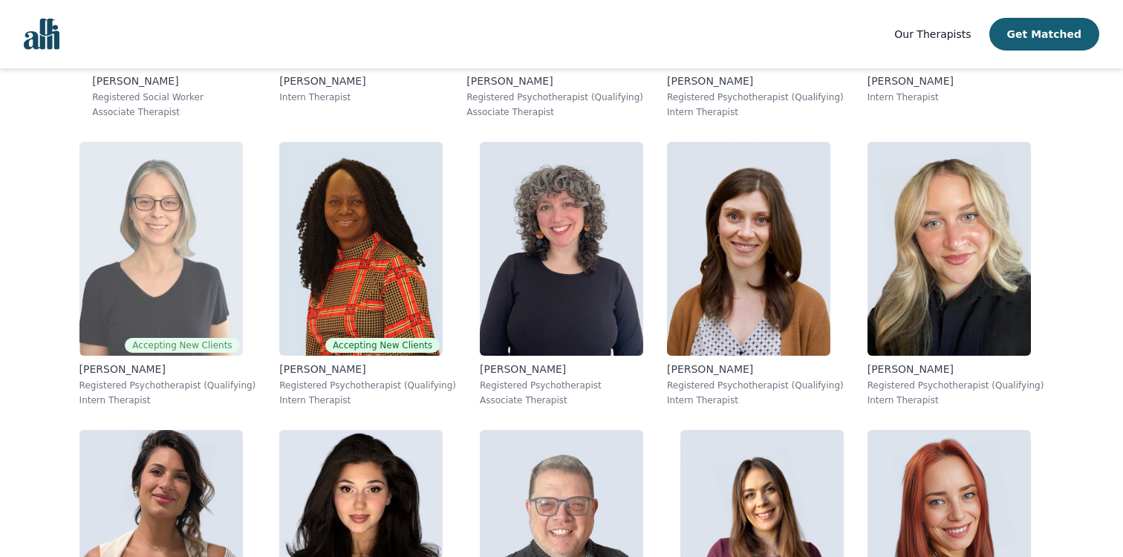
click at [178, 238] on img at bounding box center [160, 249] width 163 height 214
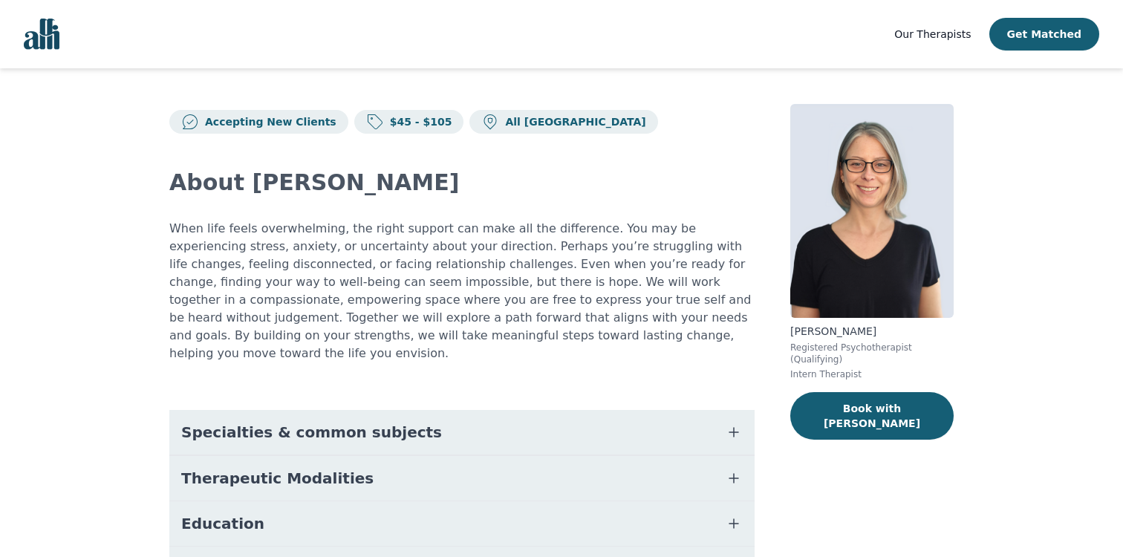
click at [255, 432] on button "Specialties & common subjects" at bounding box center [461, 432] width 585 height 45
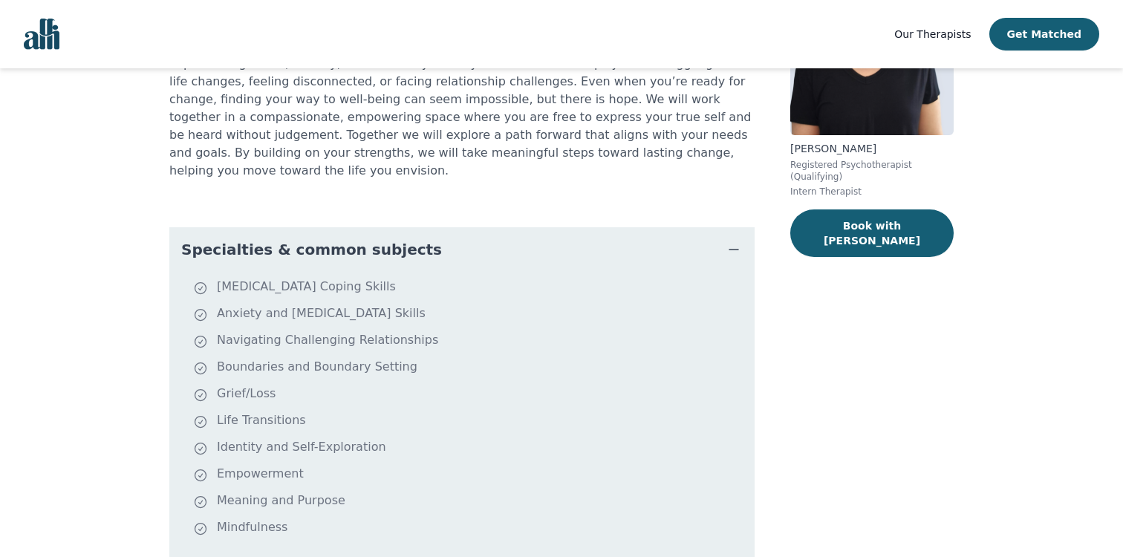
scroll to position [207, 0]
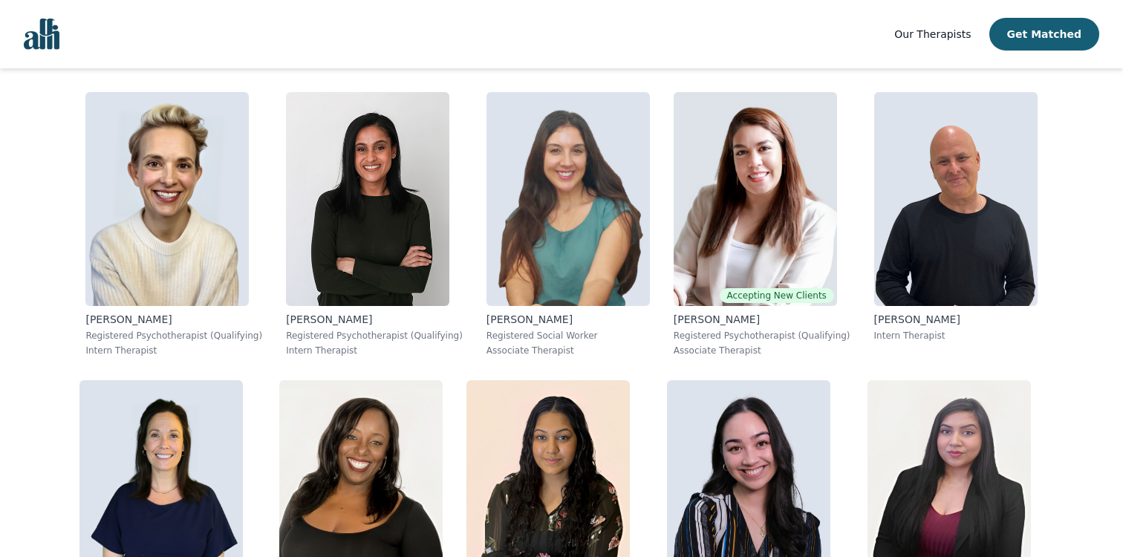
scroll to position [1751, 0]
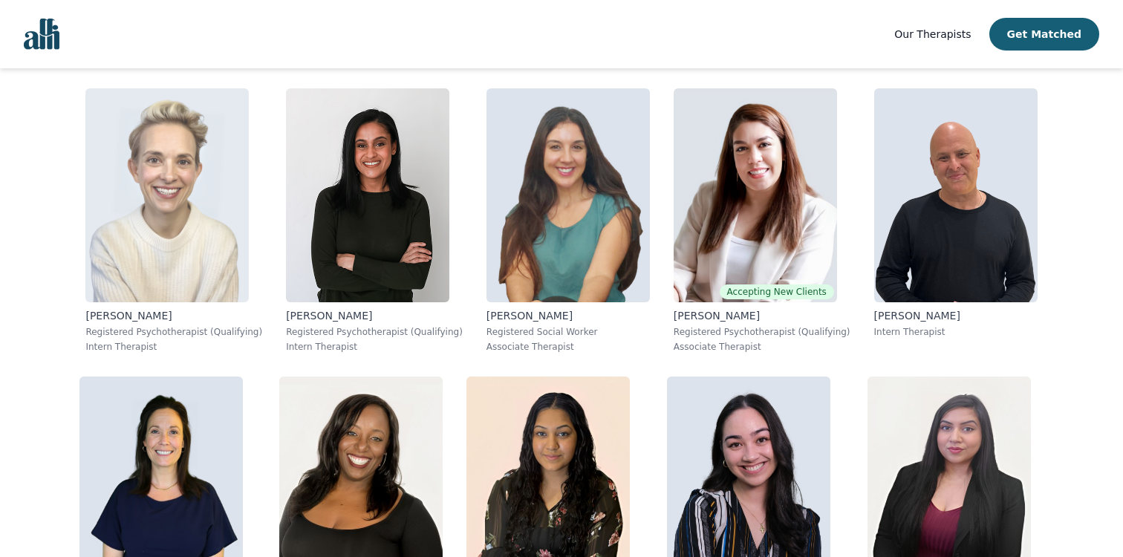
click at [162, 303] on div "[PERSON_NAME] Registered Psychotherapist (Qualifying) Intern Therapist" at bounding box center [173, 220] width 177 height 264
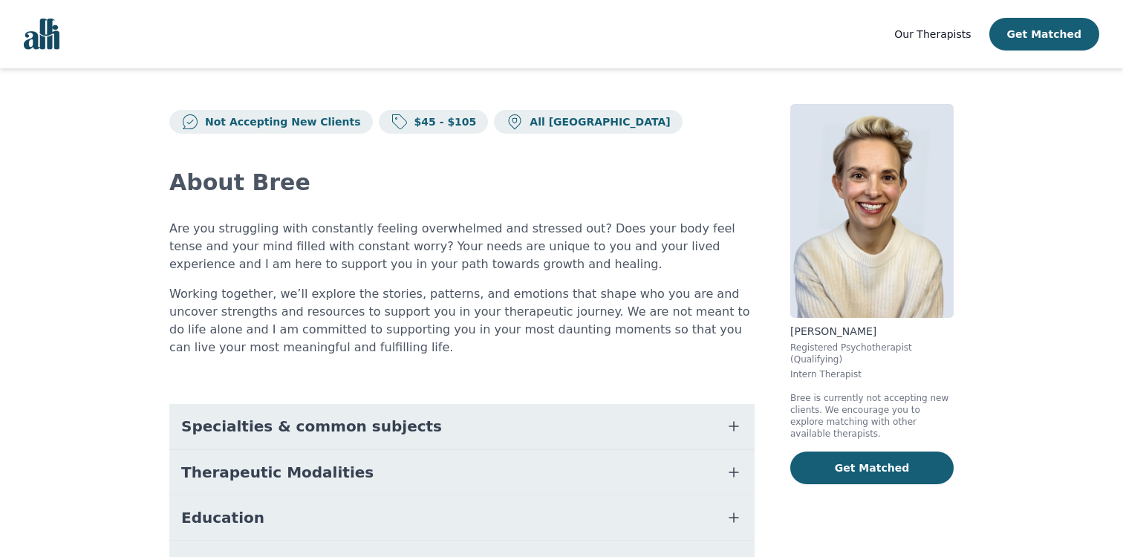
click at [224, 424] on span "Specialties & common subjects" at bounding box center [311, 426] width 261 height 21
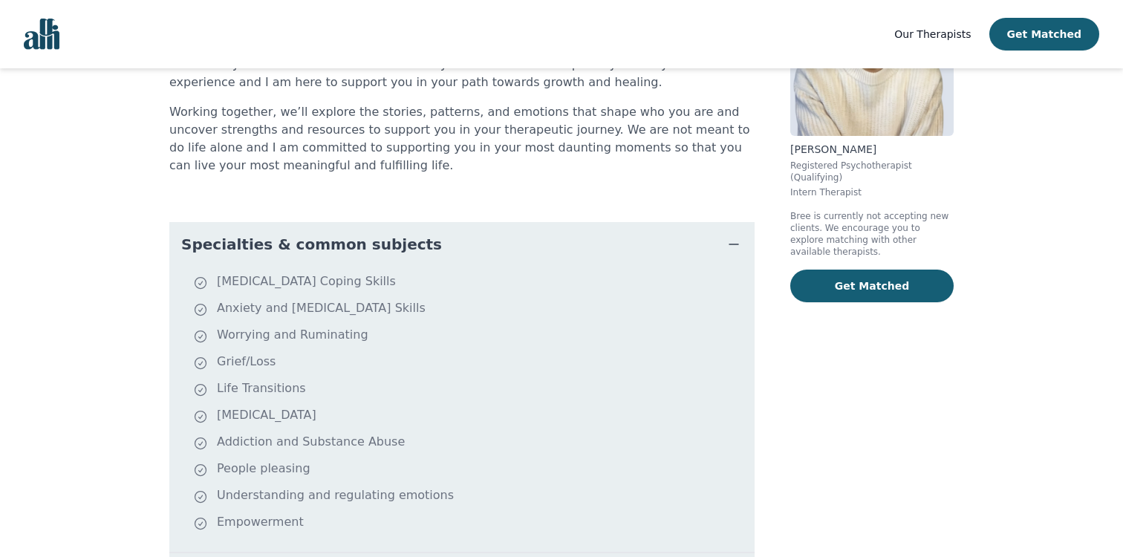
scroll to position [226, 0]
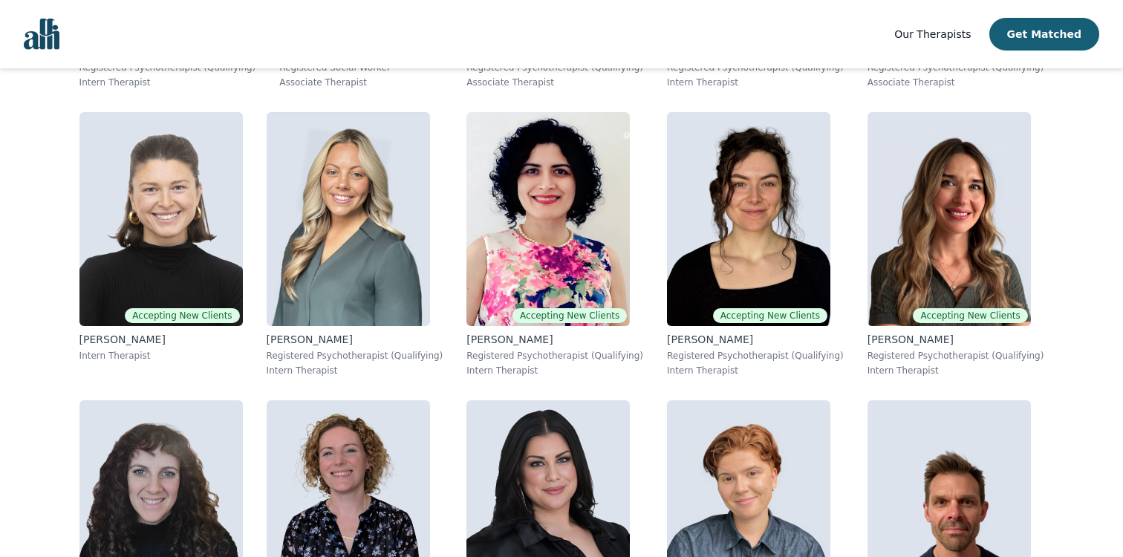
scroll to position [2306, 0]
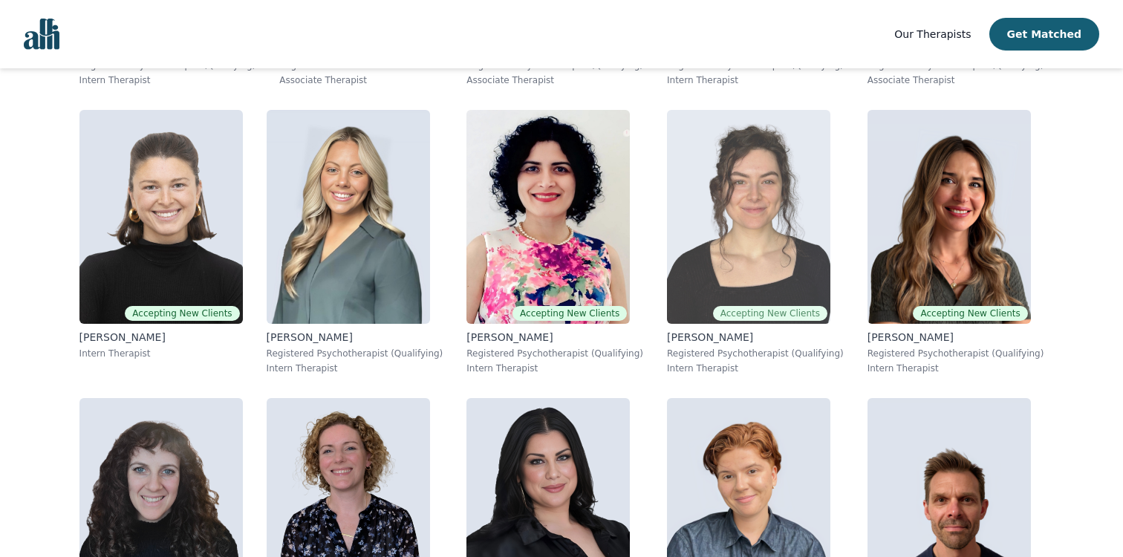
click at [693, 281] on img at bounding box center [748, 217] width 163 height 214
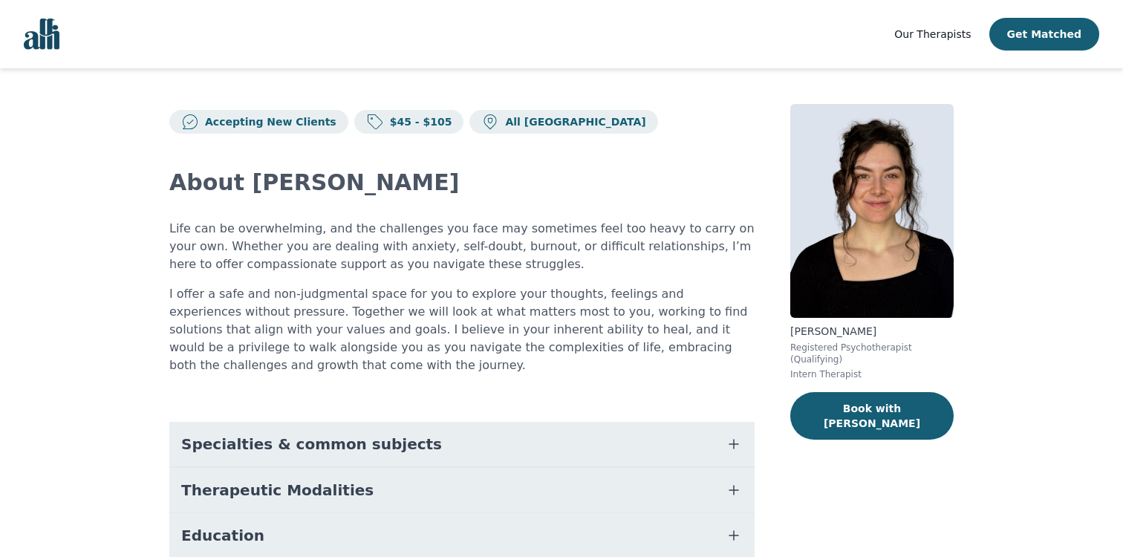
click at [548, 437] on button "Specialties & common subjects" at bounding box center [461, 444] width 585 height 45
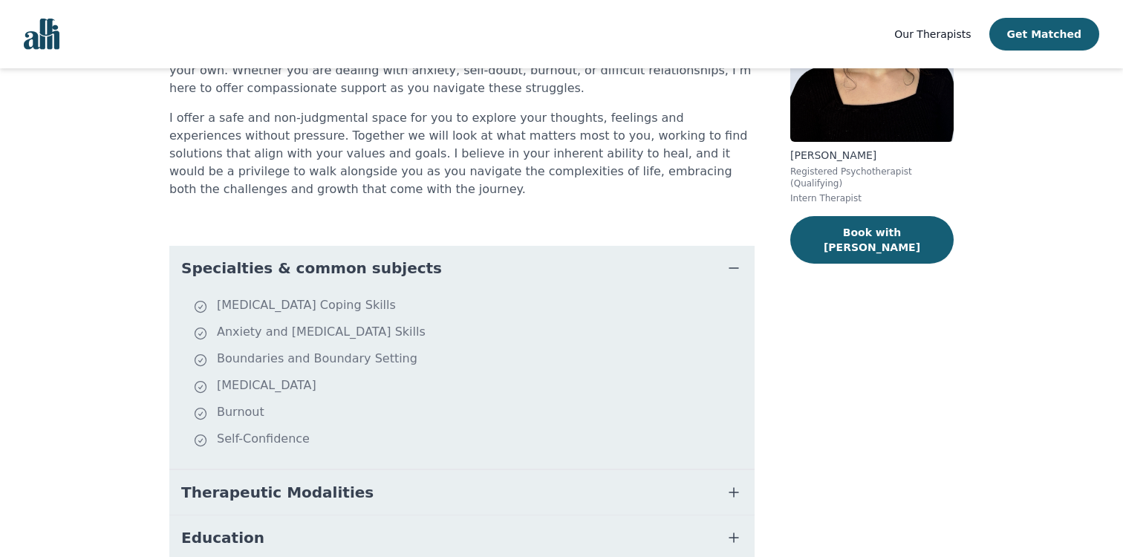
scroll to position [368, 0]
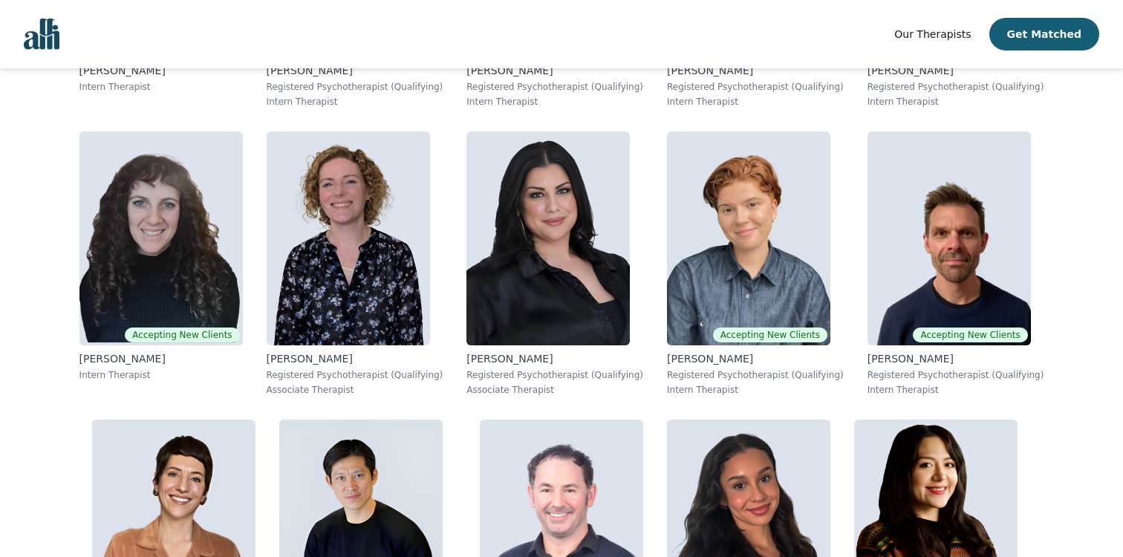
scroll to position [2564, 0]
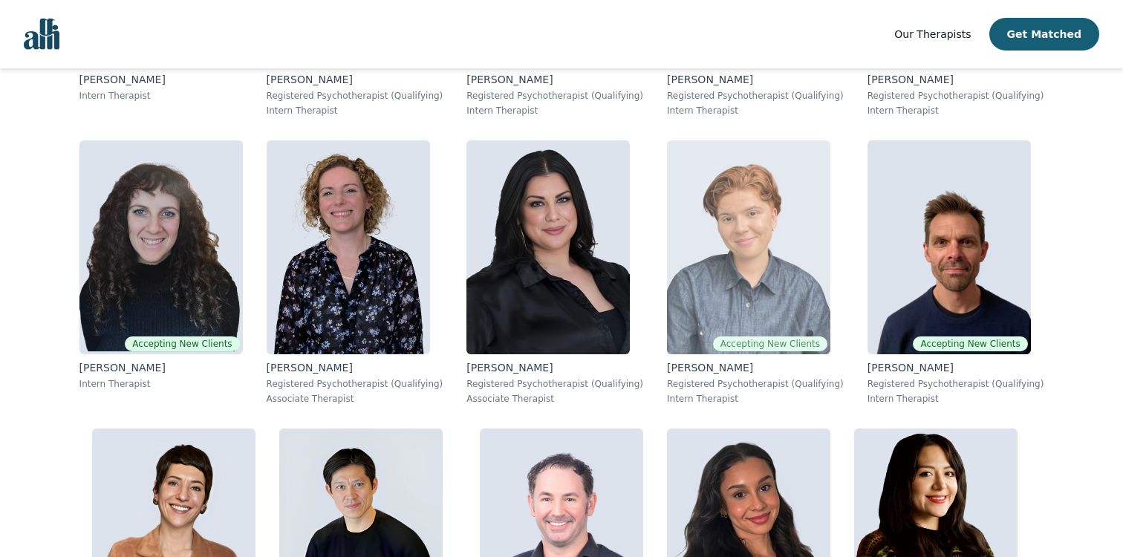
click at [709, 272] on img at bounding box center [748, 247] width 163 height 214
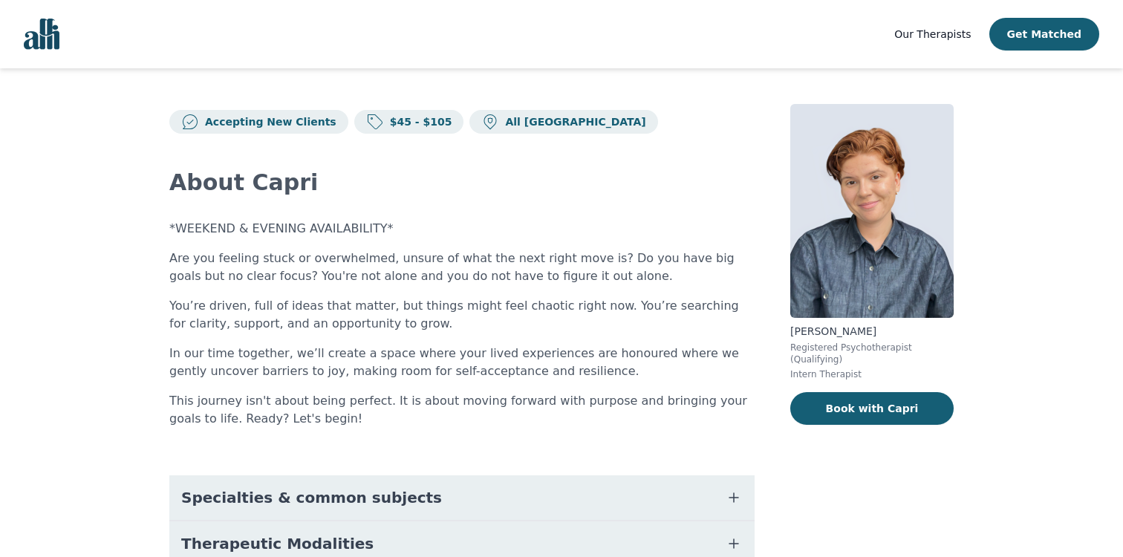
click at [465, 489] on button "Specialties & common subjects" at bounding box center [461, 497] width 585 height 45
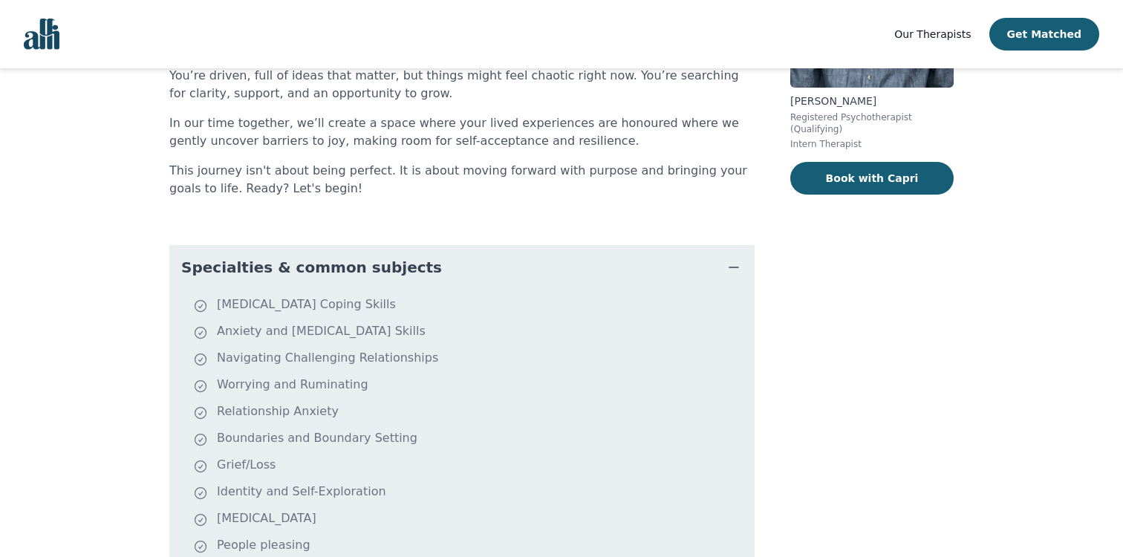
scroll to position [238, 0]
